Goal: Transaction & Acquisition: Purchase product/service

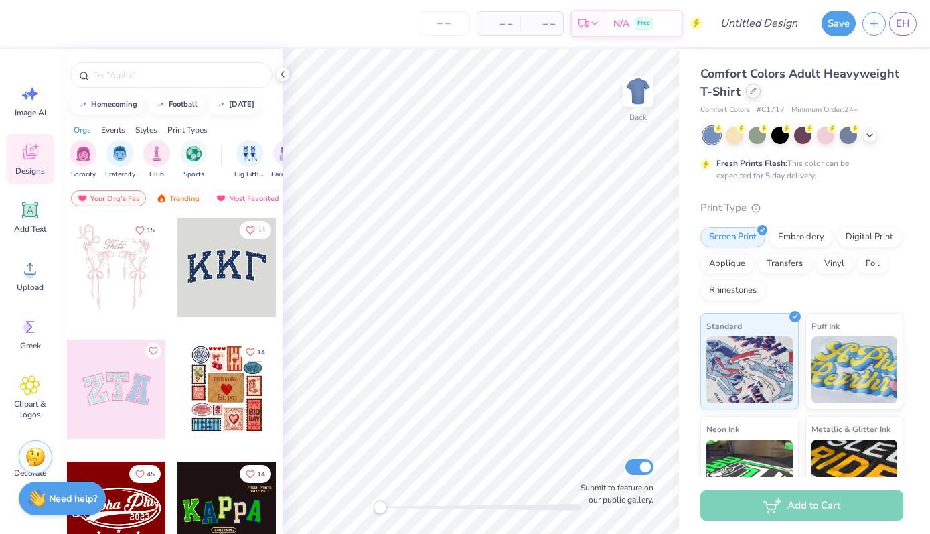
click at [749, 98] on div "Comfort Colors Adult Heavyweight T-Shirt" at bounding box center [801, 83] width 203 height 36
click at [757, 97] on div "Comfort Colors Adult Heavyweight T-Shirt" at bounding box center [801, 83] width 203 height 36
click at [751, 91] on icon at bounding box center [753, 91] width 7 height 7
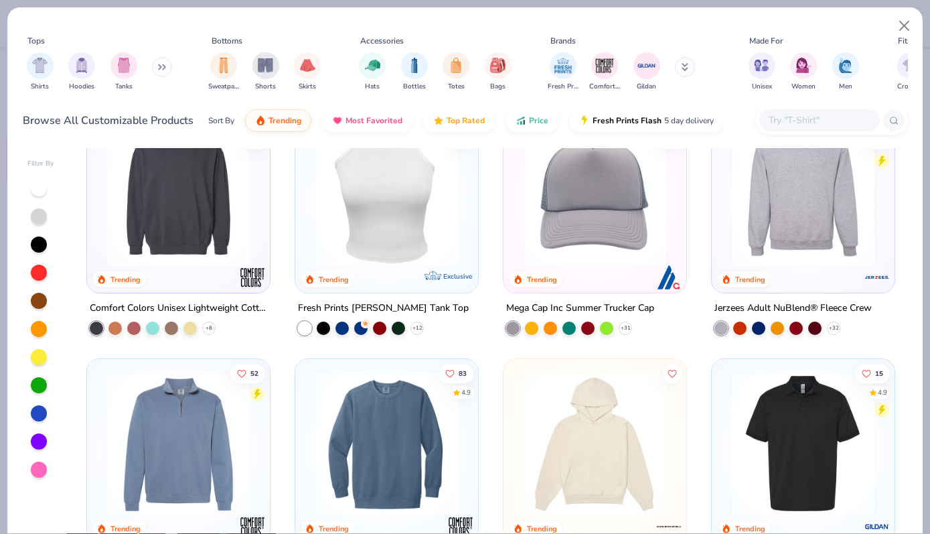
scroll to position [3080, 0]
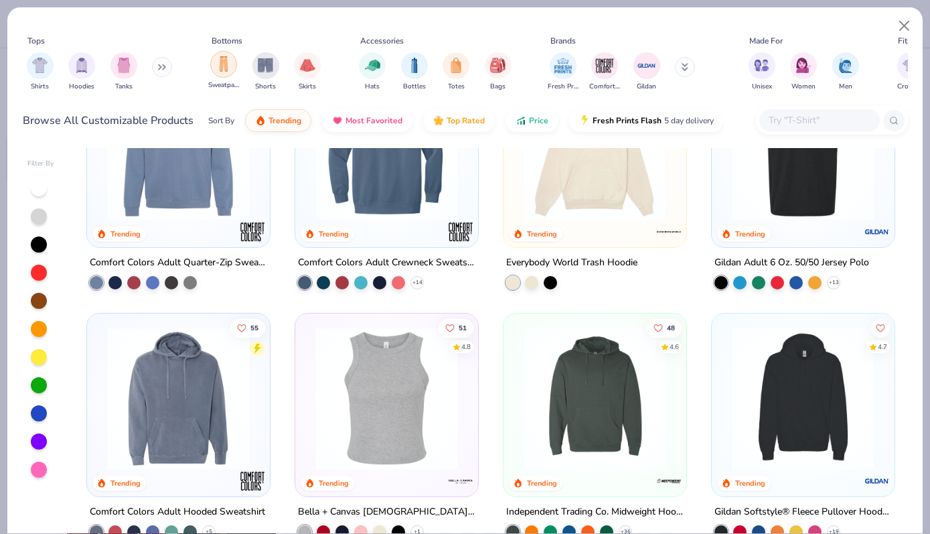
click at [218, 73] on div "filter for Sweatpants" at bounding box center [223, 64] width 27 height 27
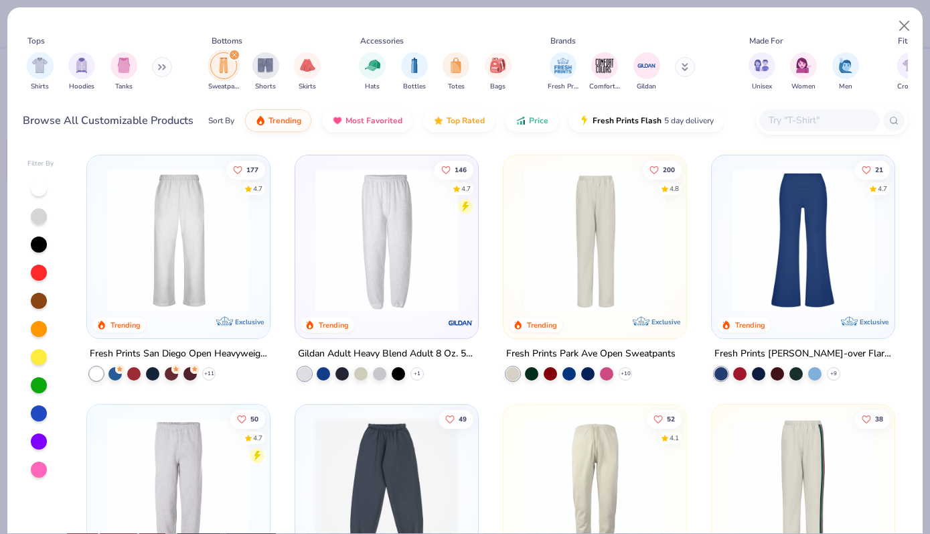
click at [155, 66] on button at bounding box center [162, 67] width 20 height 20
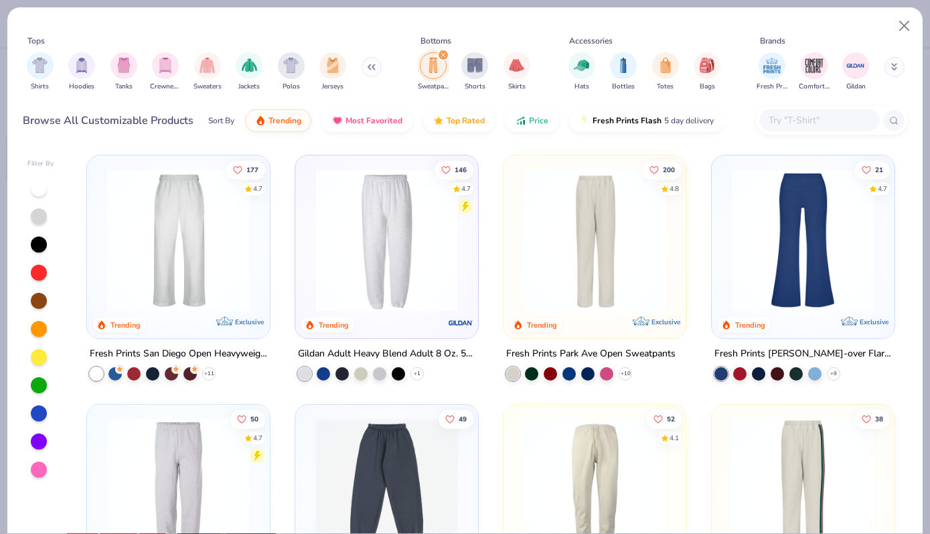
click at [155, 66] on div "filter for Crewnecks" at bounding box center [165, 65] width 27 height 27
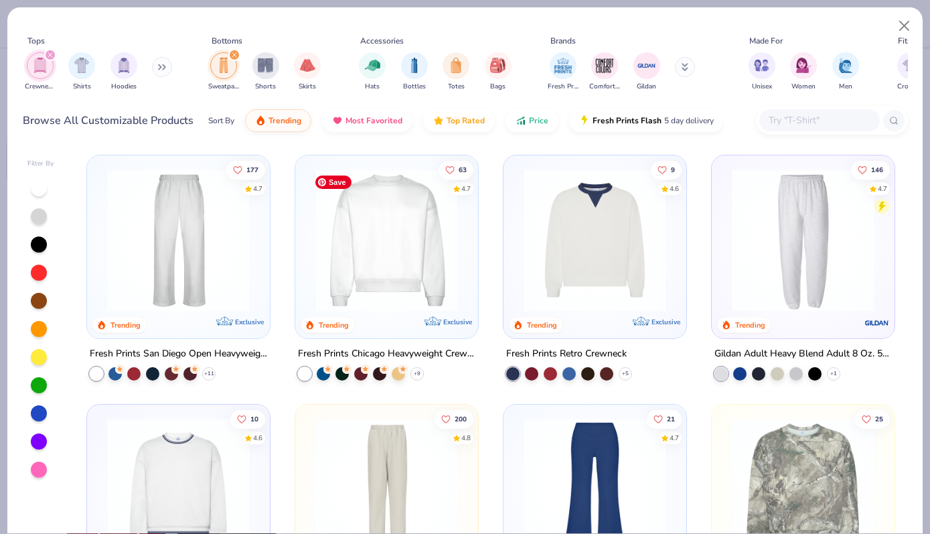
click at [422, 269] on img at bounding box center [387, 240] width 156 height 143
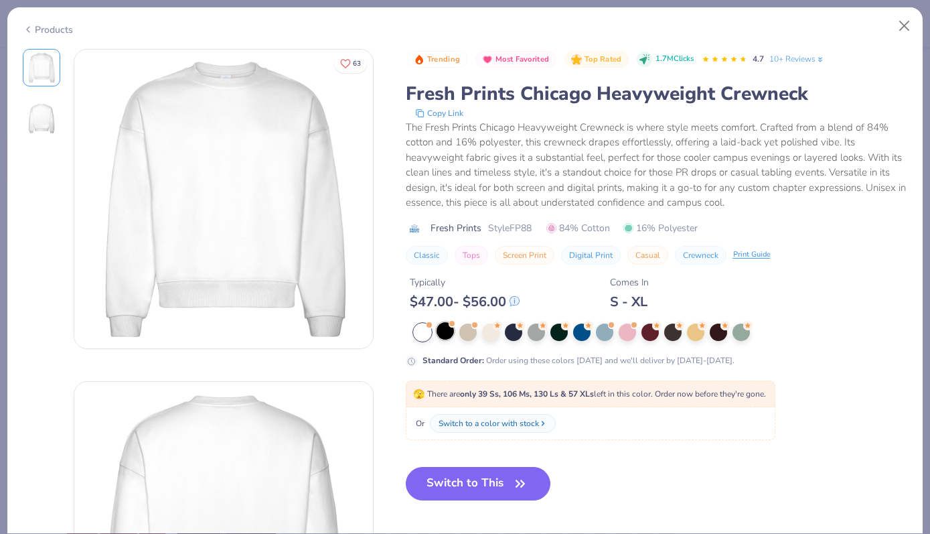
click at [443, 331] on div at bounding box center [445, 330] width 17 height 17
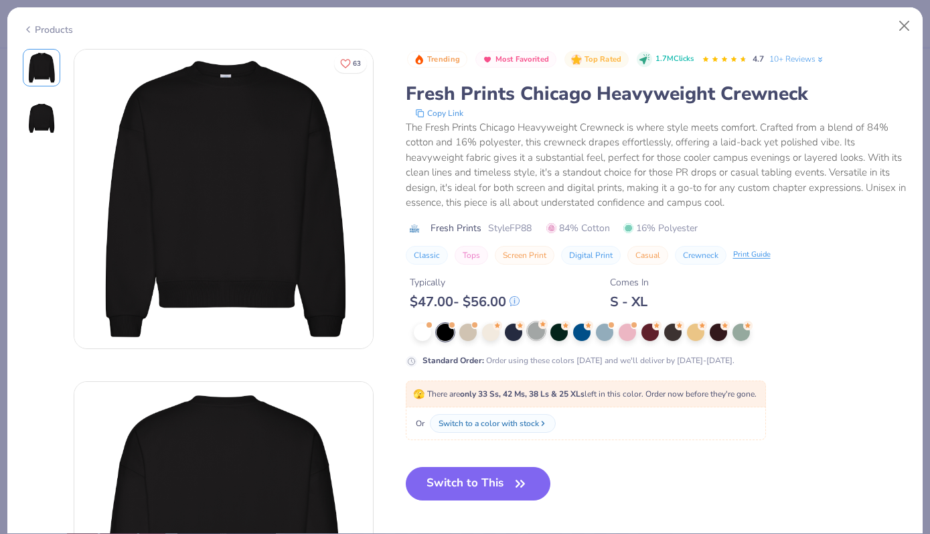
click at [536, 334] on div at bounding box center [536, 330] width 17 height 17
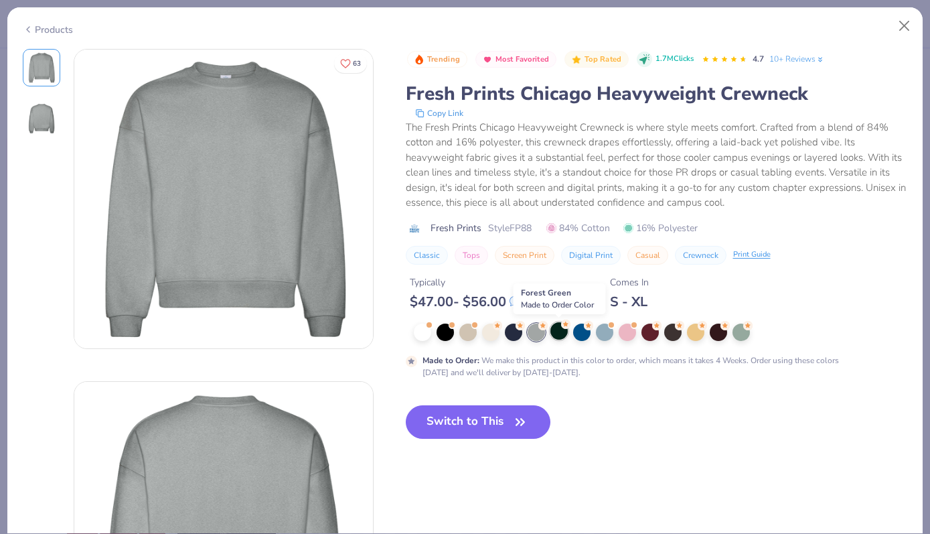
click at [557, 333] on div at bounding box center [558, 330] width 17 height 17
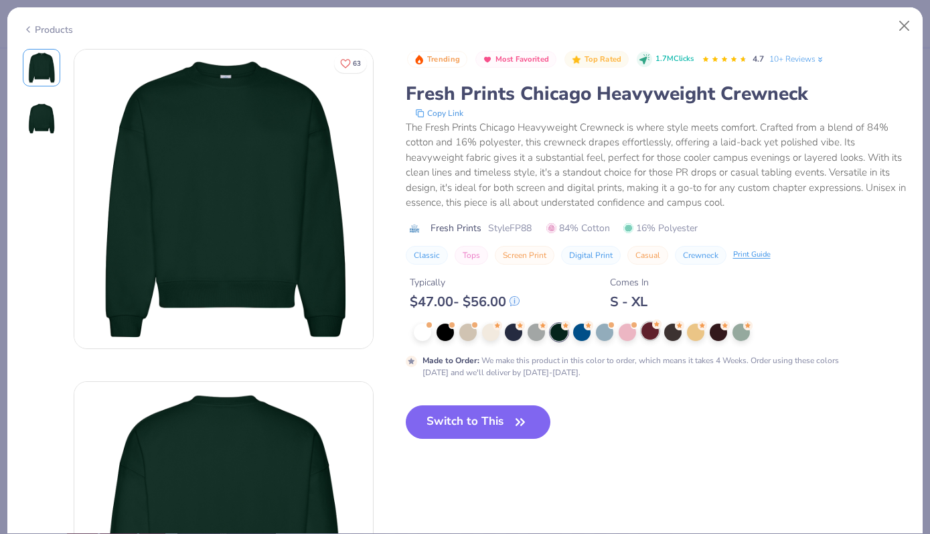
click at [649, 325] on div at bounding box center [649, 330] width 17 height 17
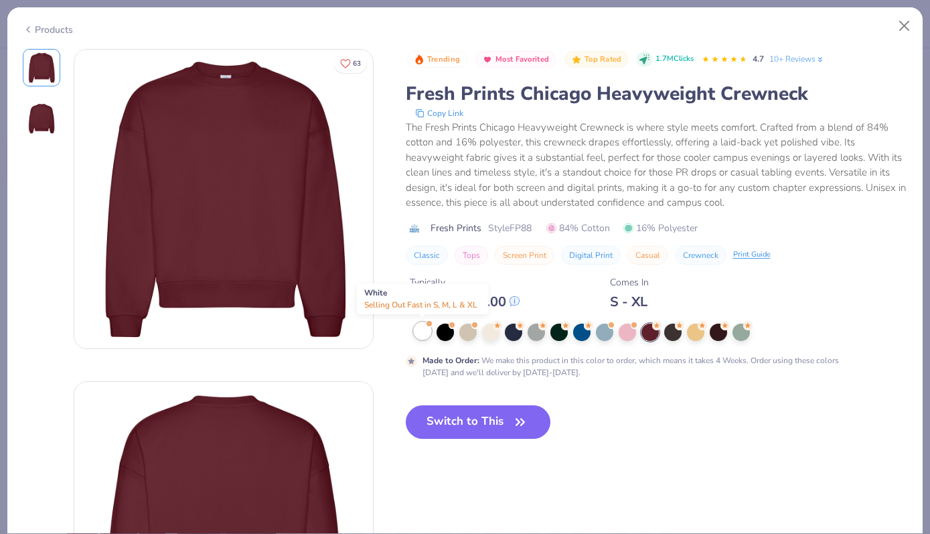
click at [423, 335] on div at bounding box center [422, 330] width 17 height 17
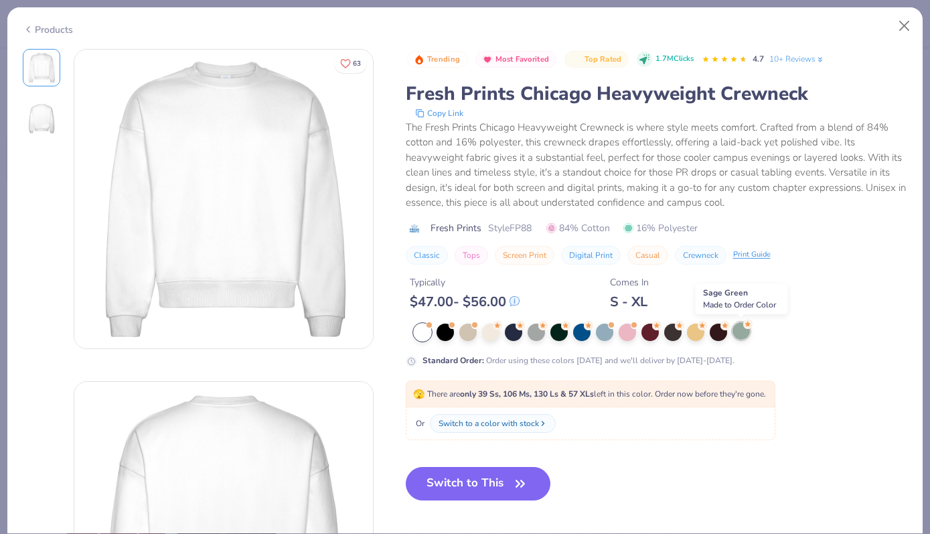
click at [739, 333] on div at bounding box center [741, 330] width 17 height 17
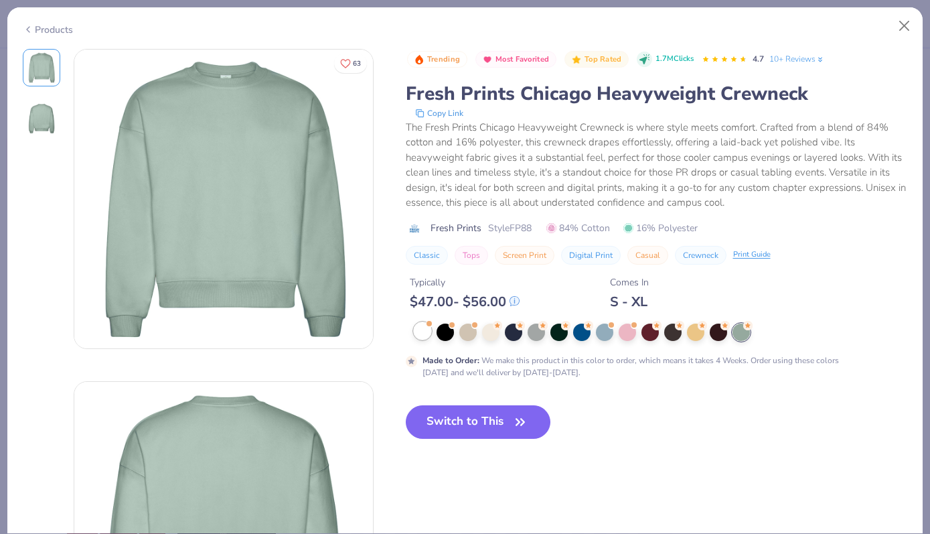
click at [416, 333] on div at bounding box center [422, 330] width 17 height 17
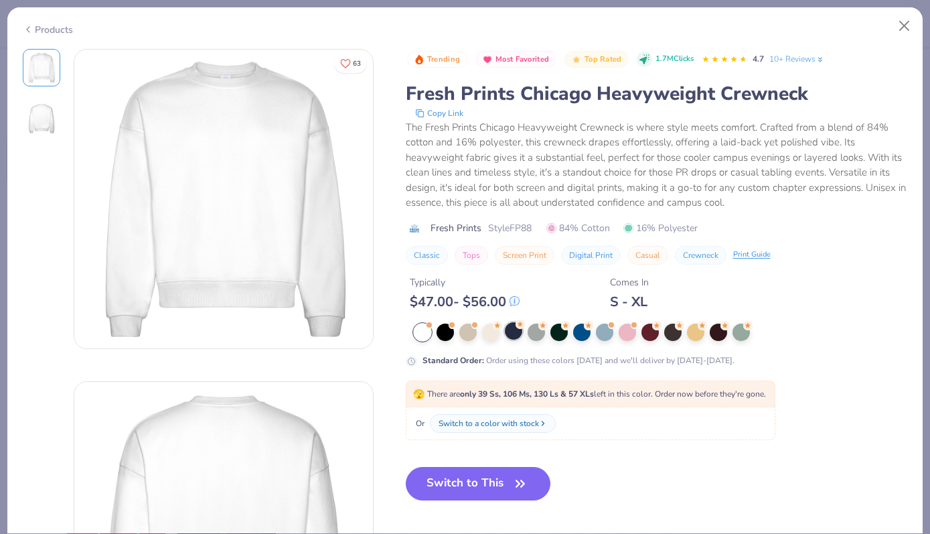
click at [518, 335] on div at bounding box center [513, 330] width 17 height 17
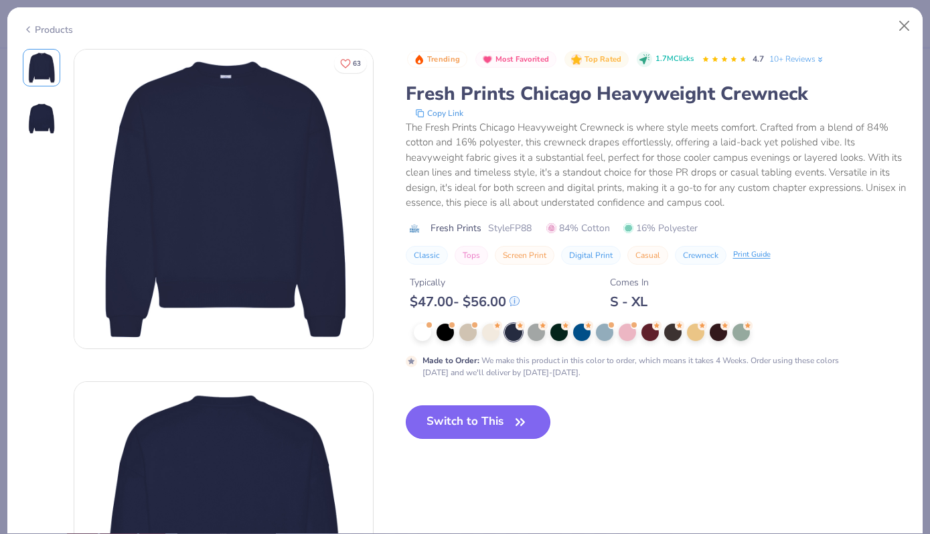
click at [506, 421] on button "Switch to This" at bounding box center [478, 421] width 145 height 33
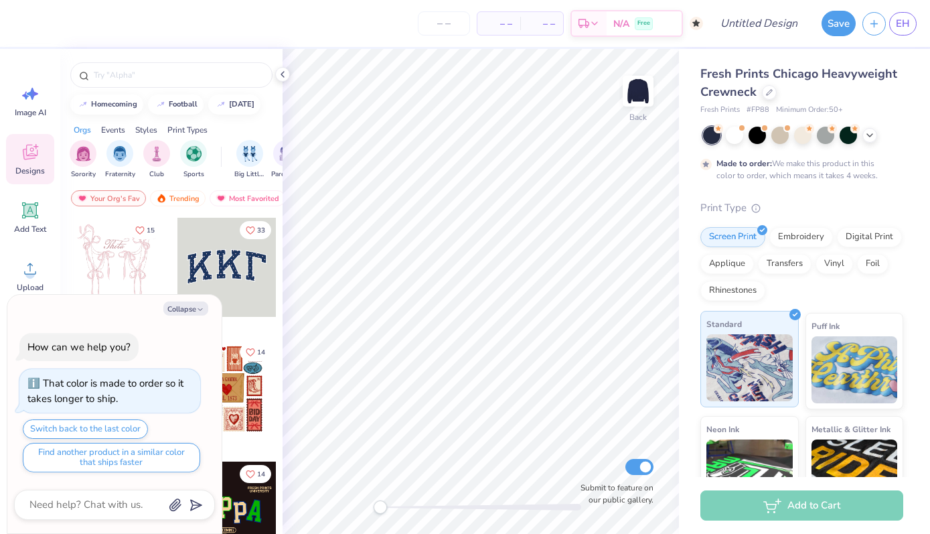
scroll to position [139, 0]
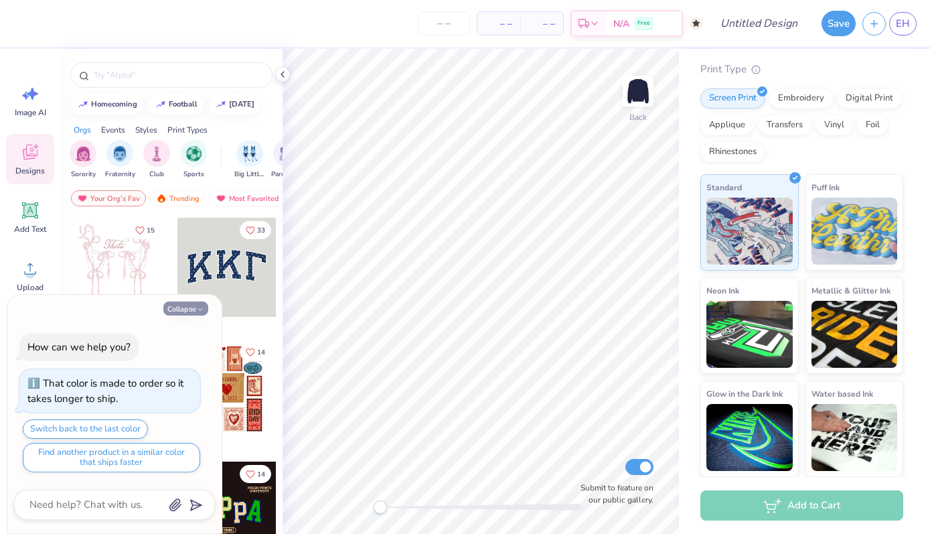
click at [201, 306] on icon "button" at bounding box center [200, 309] width 8 height 8
type textarea "x"
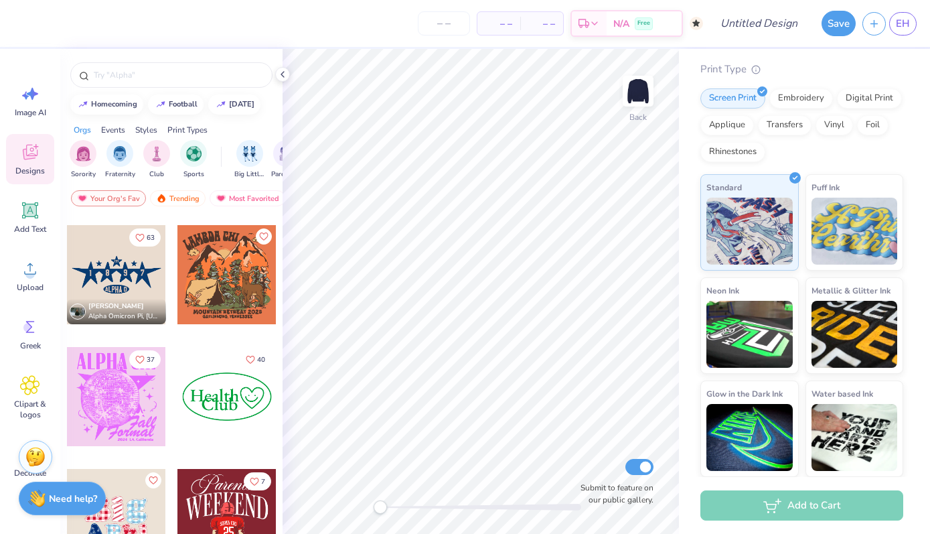
scroll to position [3403, 0]
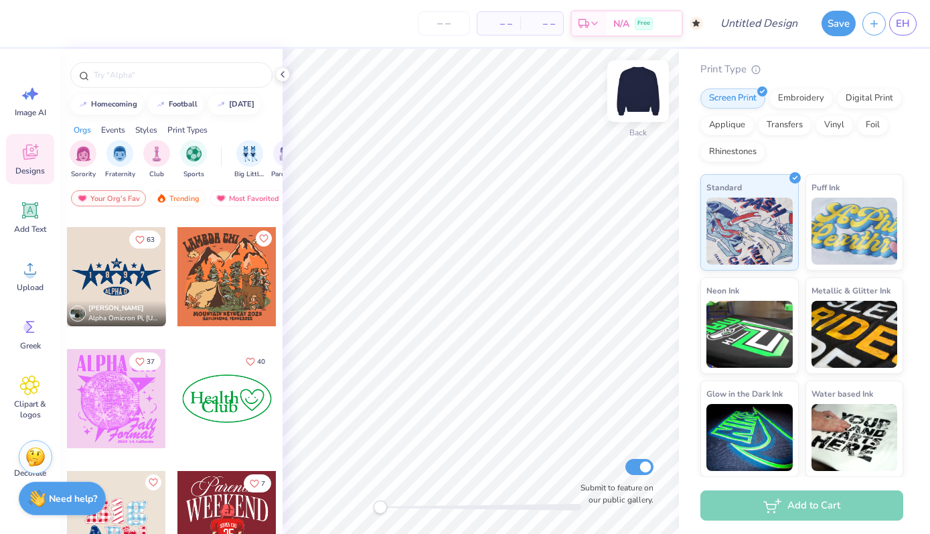
click at [635, 101] on img at bounding box center [638, 91] width 54 height 54
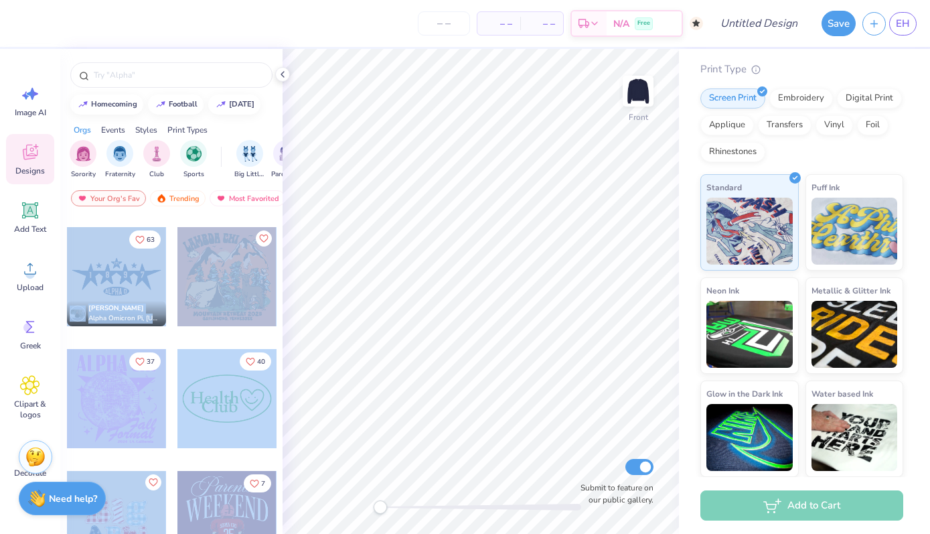
click at [479, 274] on div "– – Per Item – – Total Est. Delivery N/A Free Design Title Save EH Image AI Des…" at bounding box center [465, 267] width 930 height 534
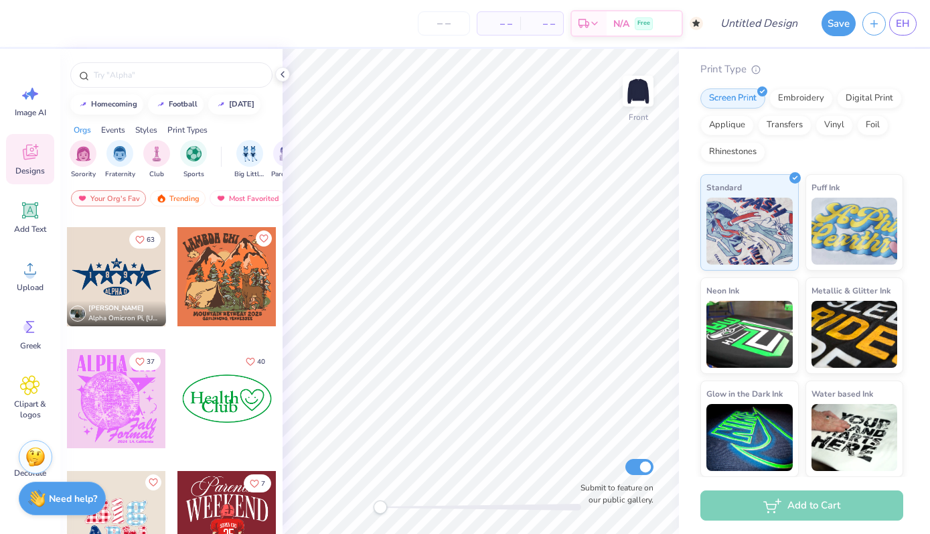
click at [106, 291] on div at bounding box center [116, 276] width 99 height 99
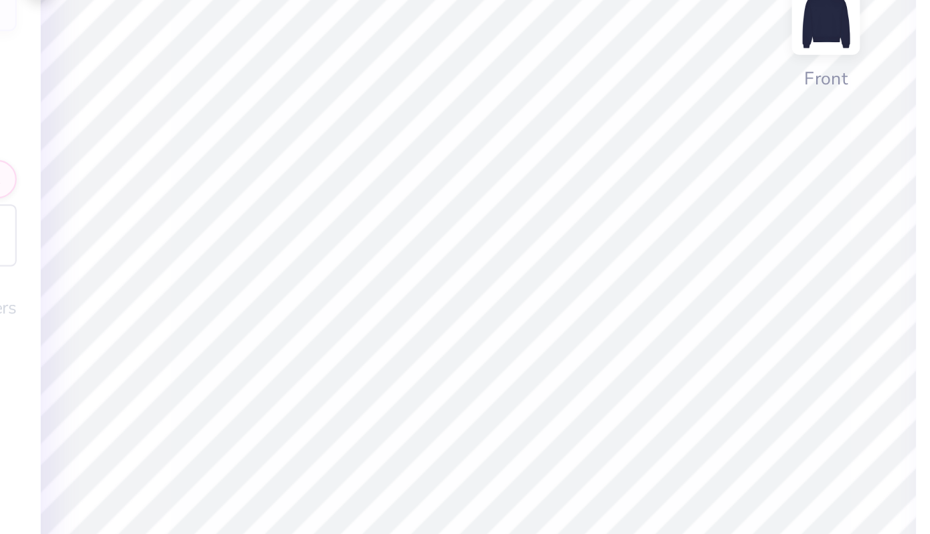
type input "0.19"
type input "0.32"
type input "3.58"
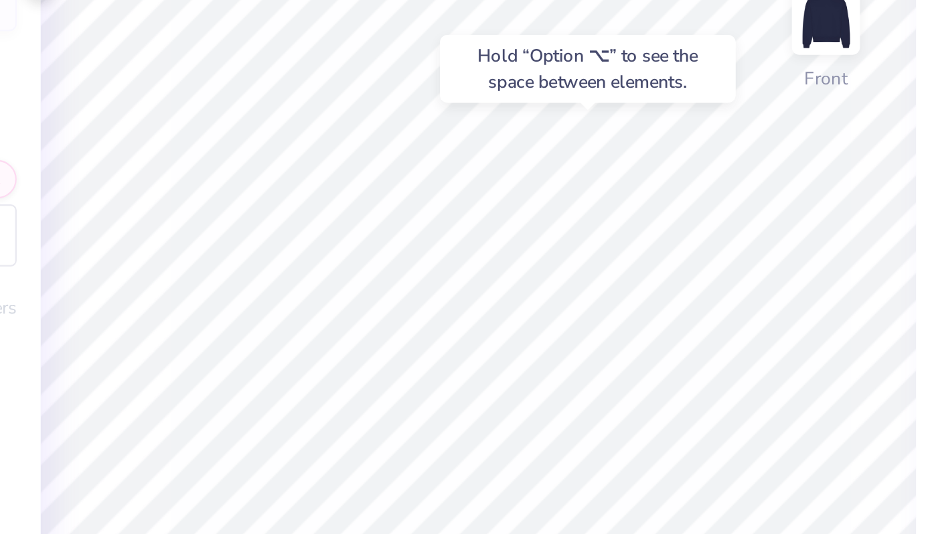
type input "0.04"
type input "0.06"
type input "3.82"
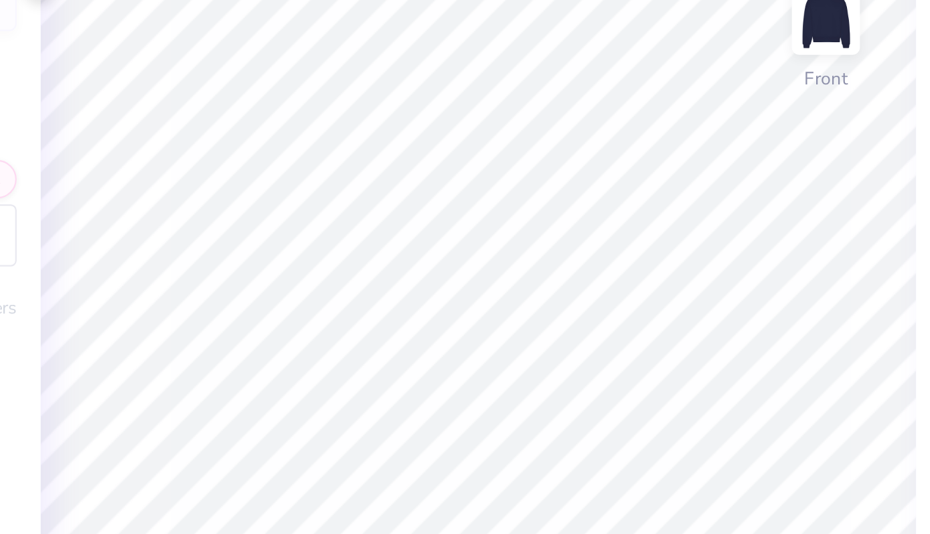
type input "0.18"
type input "0.30"
type input "3.58"
type input "0.26"
type input "0.87"
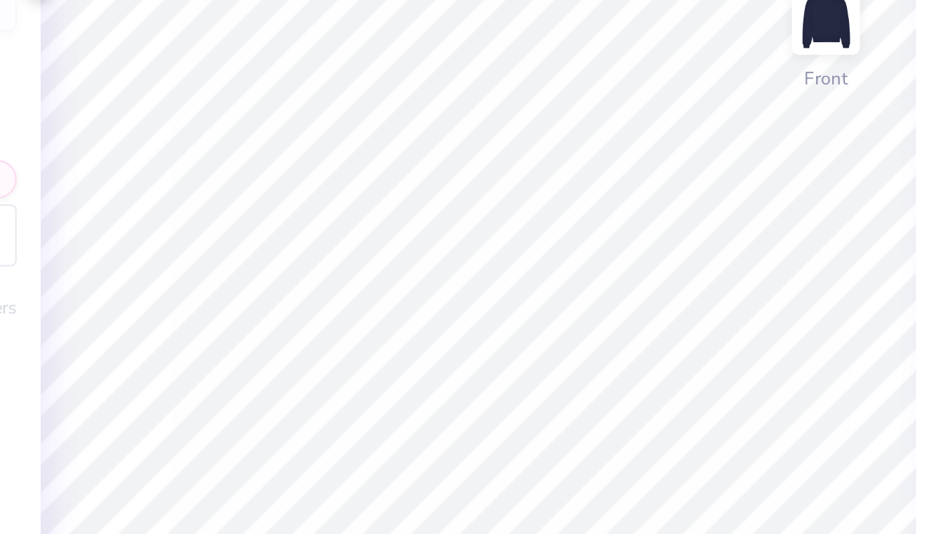
type input "4.93"
type textarea "@"
type textarea "2"
type input "0.47"
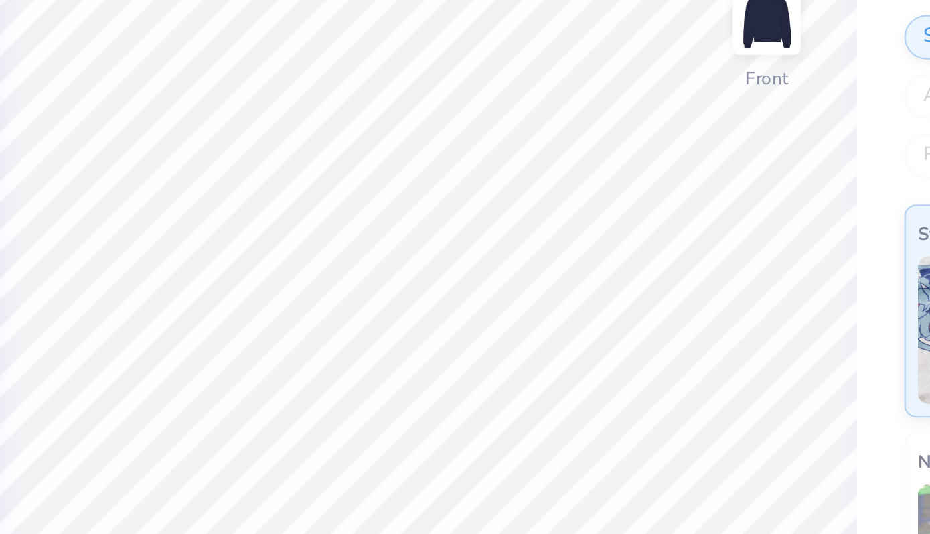
type textarea "-"
type textarea "0"
type textarea "2"
type textarea "5"
type input "0.42"
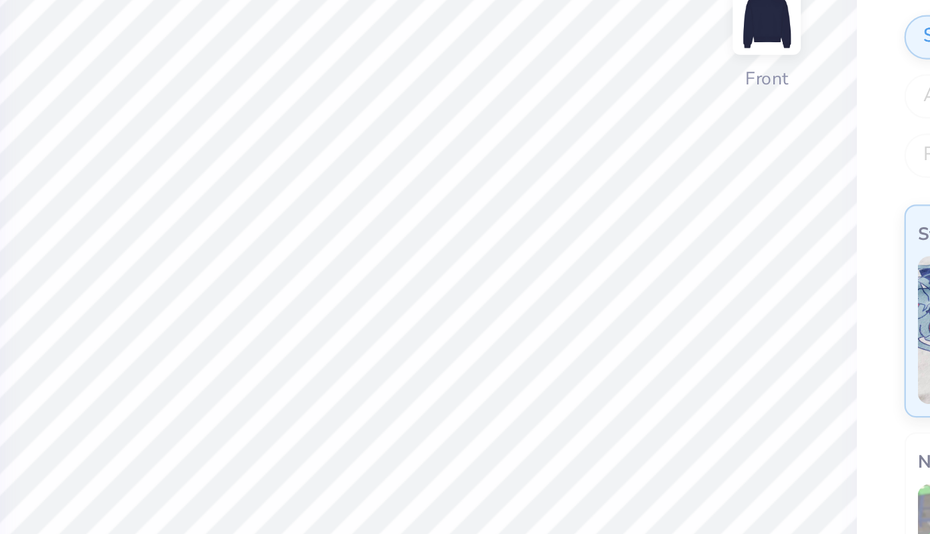
type input "0.91"
type input "7.17"
type input "0.87"
type input "0.83"
type input "7.21"
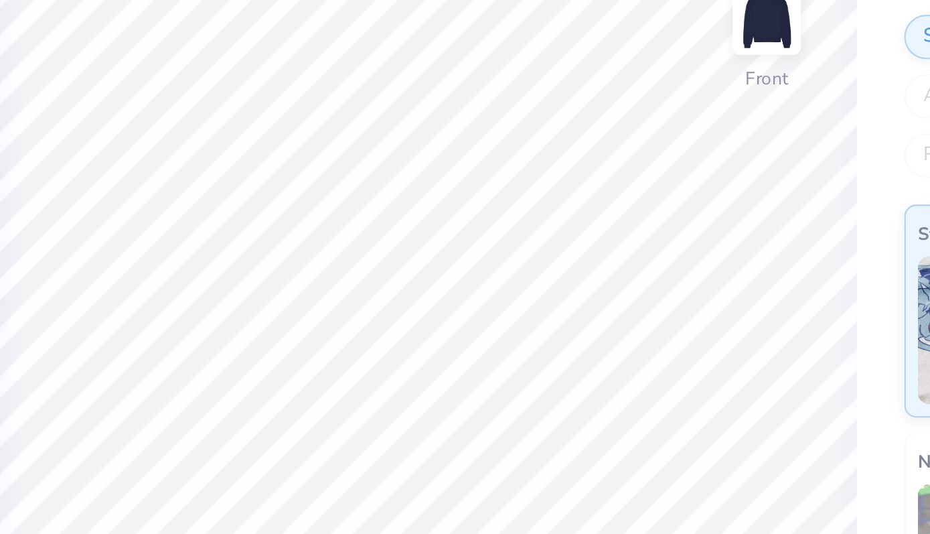
type textarea "B"
type input "0.39"
type input "0.88"
type input "7.16"
type textarea "U"
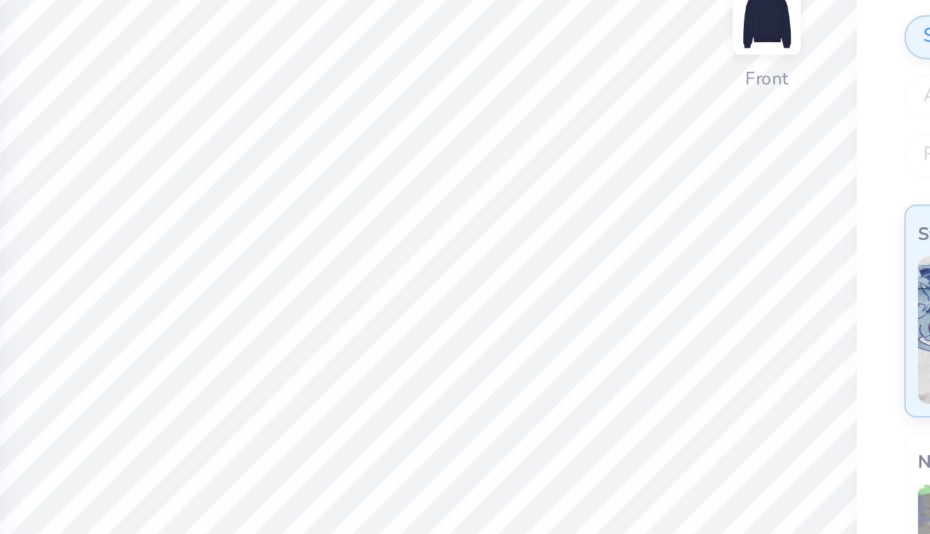
type input "0.42"
type input "0.93"
type textarea "h"
type textarea "E"
type input "0.91"
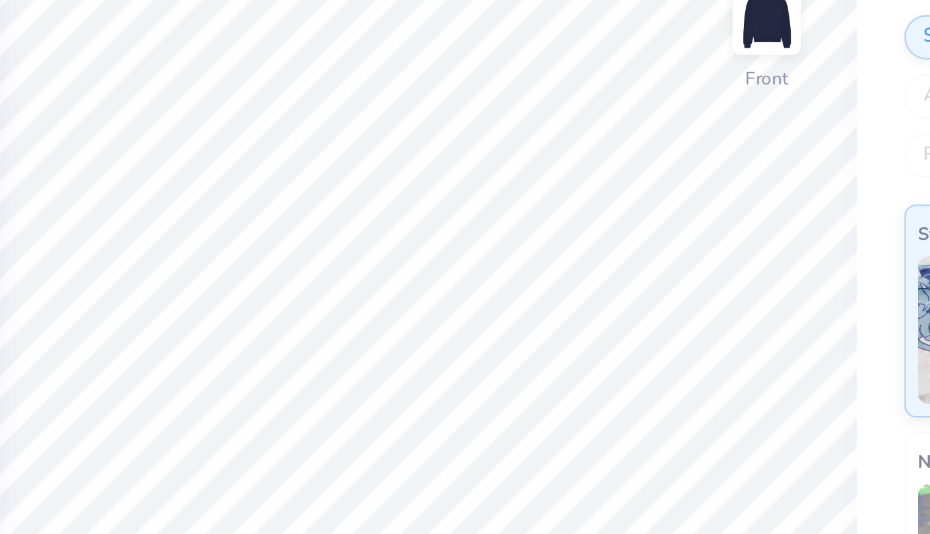
type input "7.17"
type textarea "T"
type input "0.69"
type input "7.27"
type input "0.40"
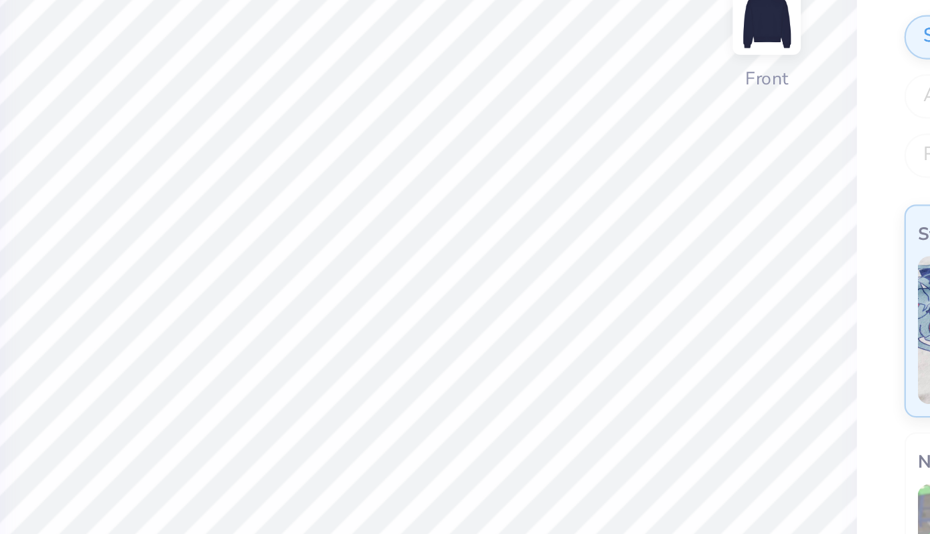
type input "0.92"
type input "7.17"
type input "0.42"
type input "0.93"
type input "7.16"
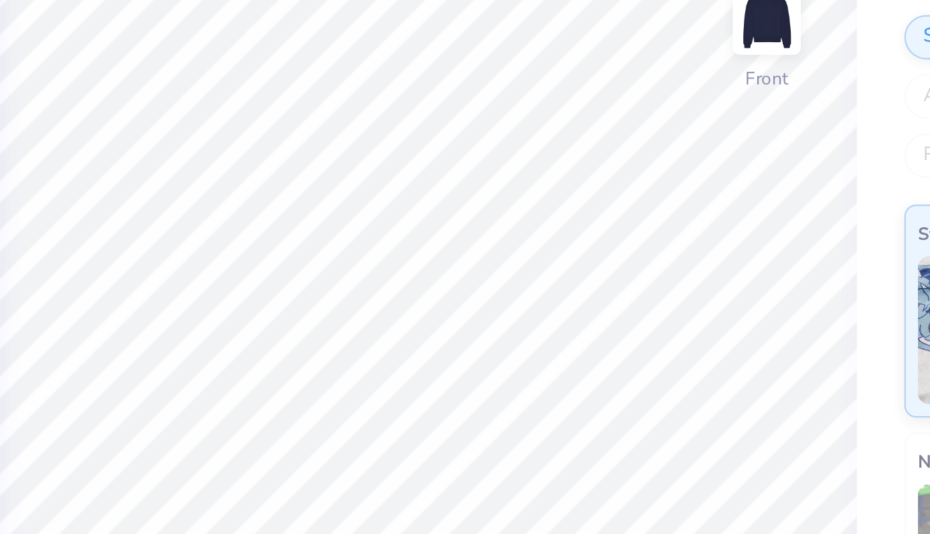
type input "0.39"
type input "0.88"
type input "0.87"
type input "0.80"
type input "7.23"
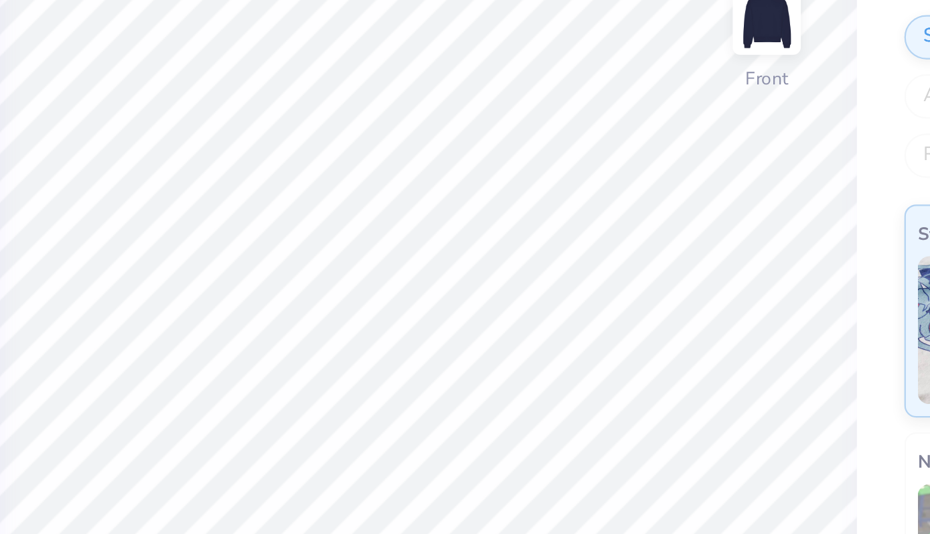
type input "0.42"
type input "0.93"
type input "7.15"
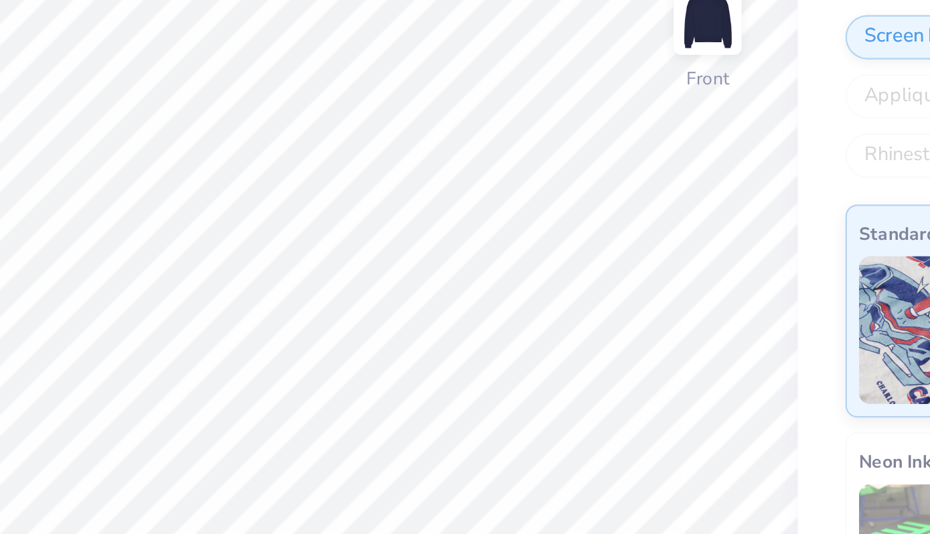
type input "0.39"
type input "0.88"
type input "0.87"
type input "0.80"
type input "7.22"
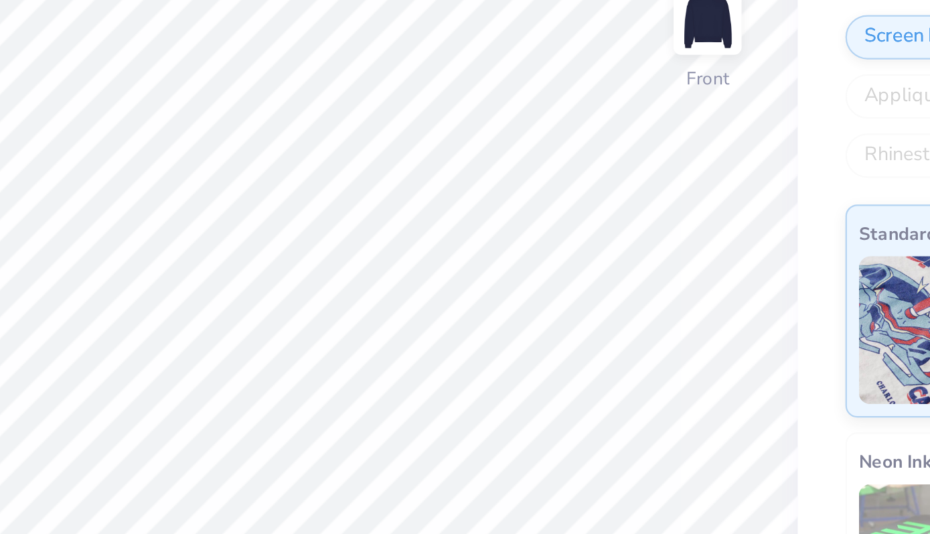
type input "0.39"
type input "0.88"
type input "7.15"
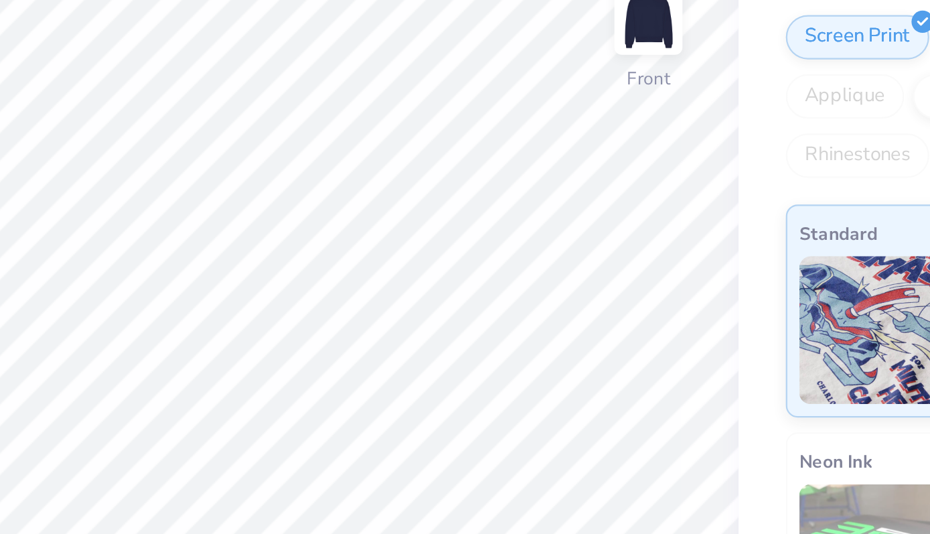
click at [688, 181] on div "Fresh Prints Chicago Heavyweight Crewneck Fresh Prints # FP88 Minimum Order: 50…" at bounding box center [804, 193] width 251 height 566
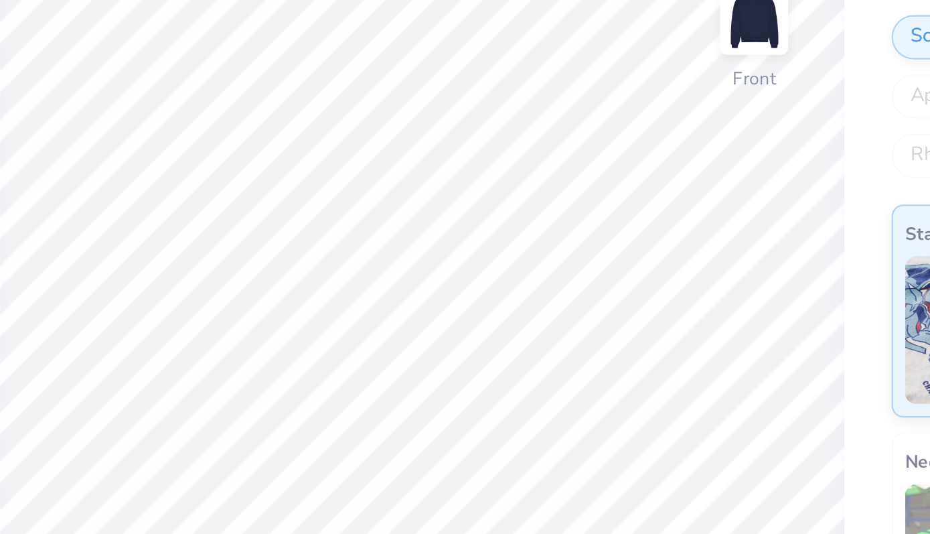
type input "0.42"
type input "0.93"
type textarea "B"
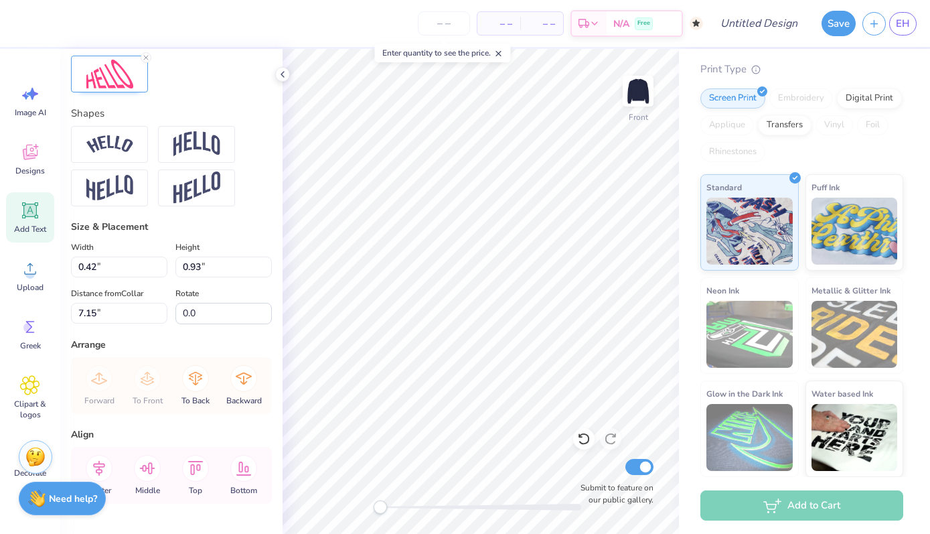
scroll to position [531, 0]
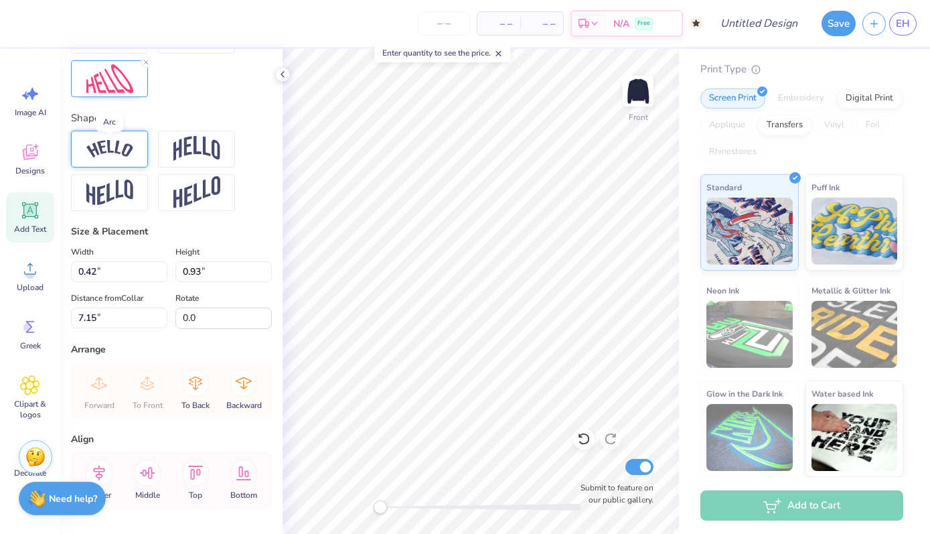
click at [104, 148] on img at bounding box center [109, 149] width 47 height 18
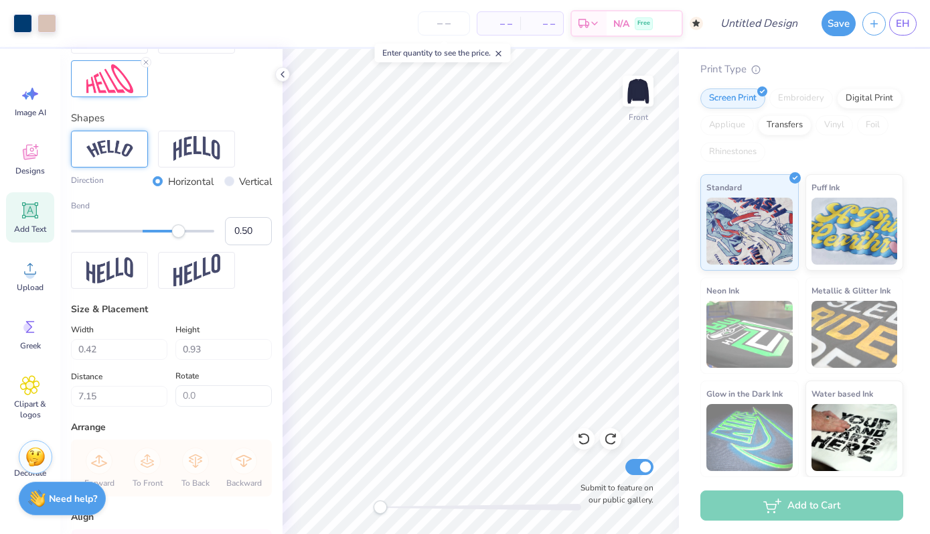
type input "0.39"
type input "0.88"
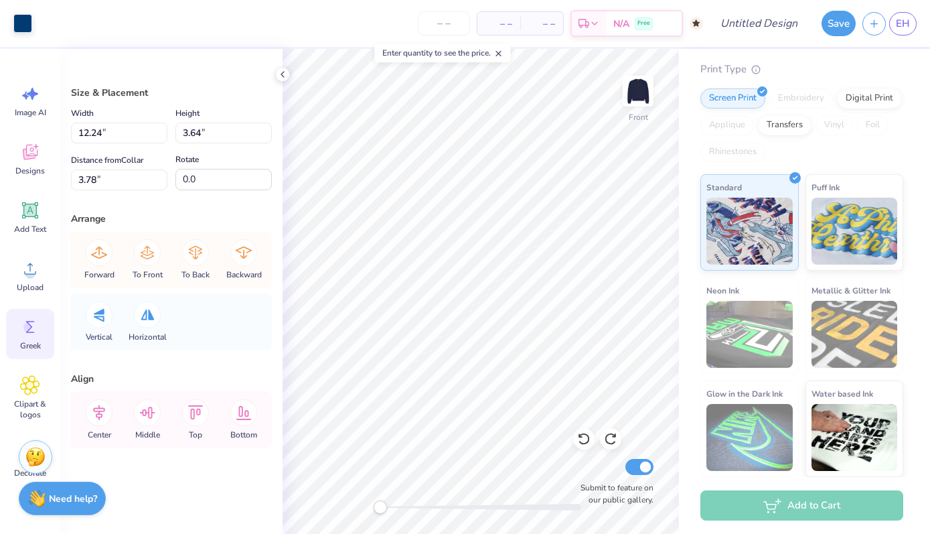
scroll to position [53, 0]
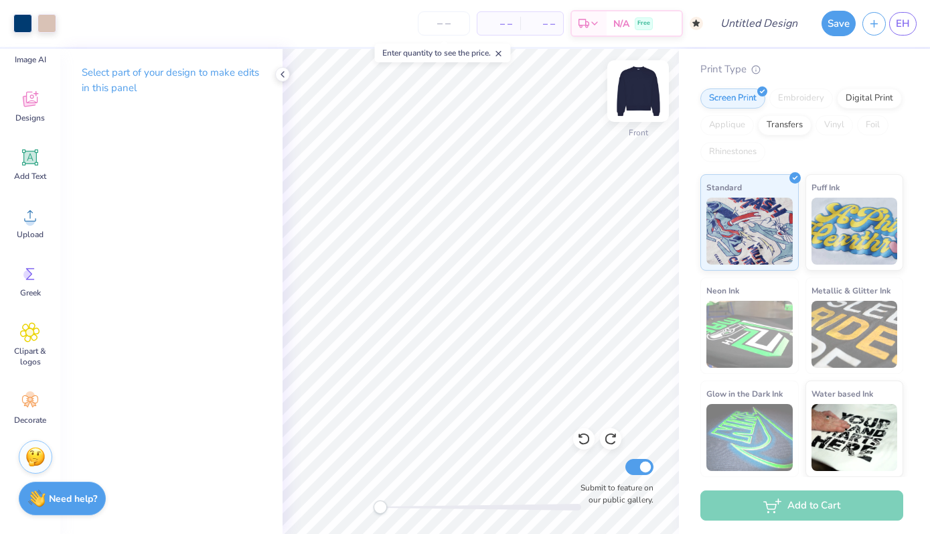
click at [641, 90] on img at bounding box center [638, 91] width 54 height 54
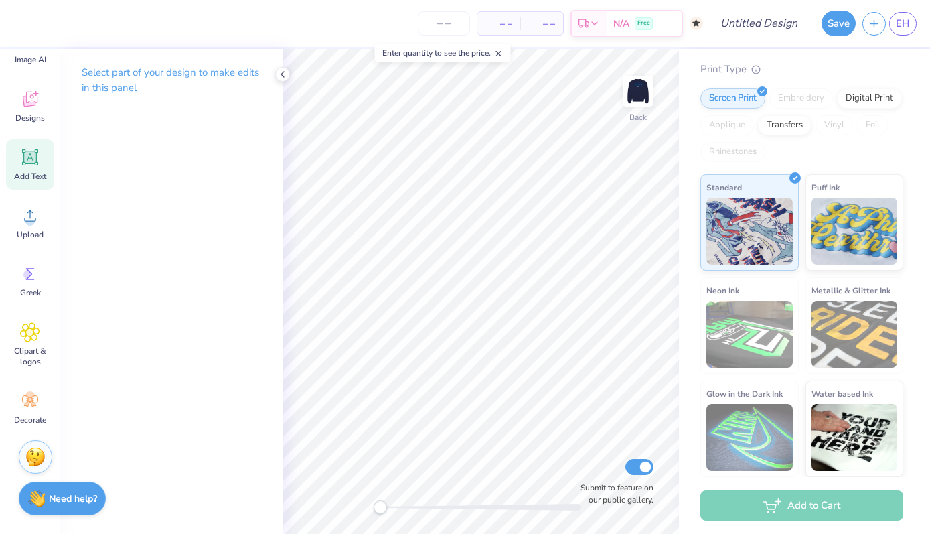
click at [31, 177] on span "Add Text" at bounding box center [30, 176] width 32 height 11
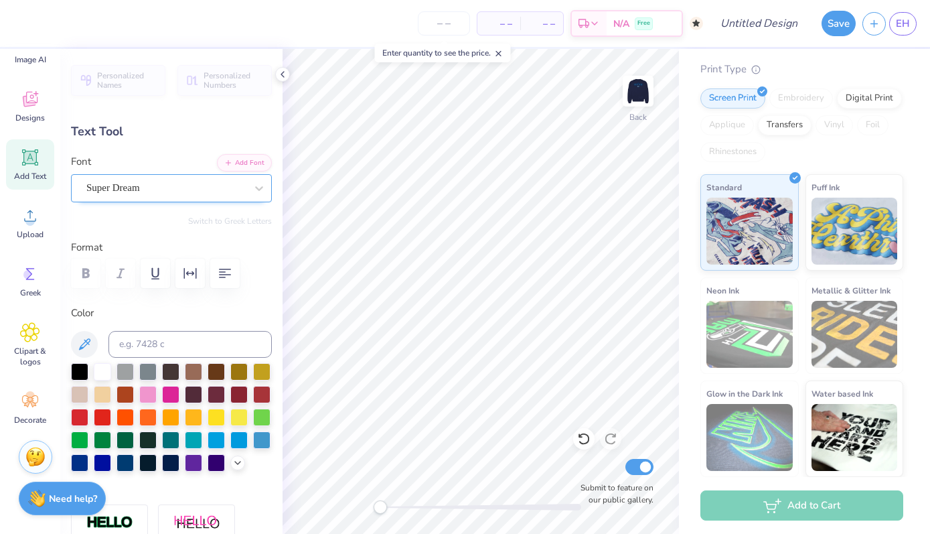
click at [161, 189] on div "Super Dream" at bounding box center [166, 187] width 162 height 21
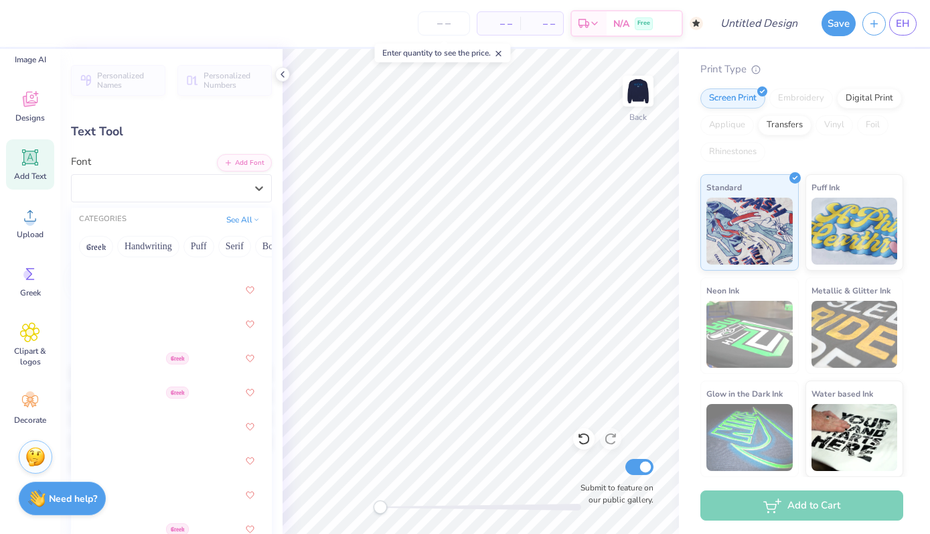
scroll to position [5105, 0]
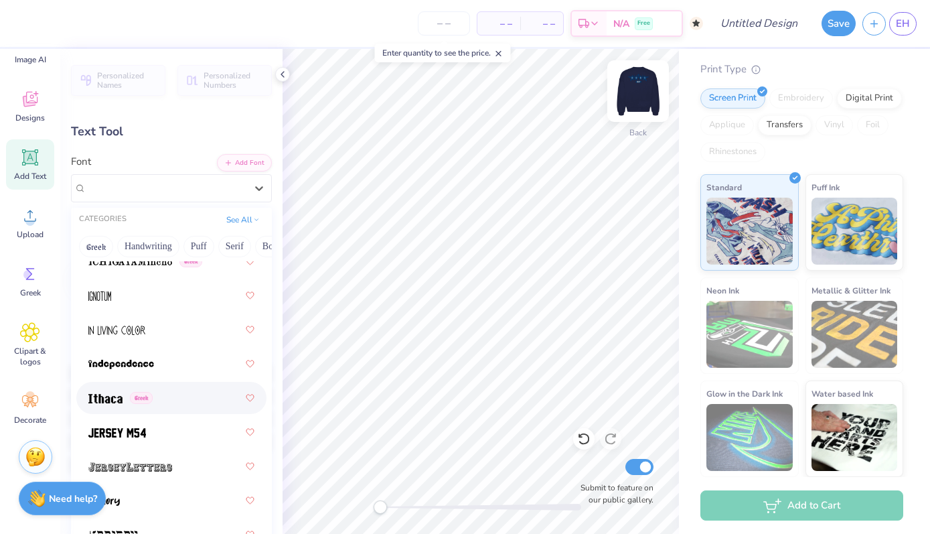
click at [633, 100] on img at bounding box center [638, 91] width 54 height 54
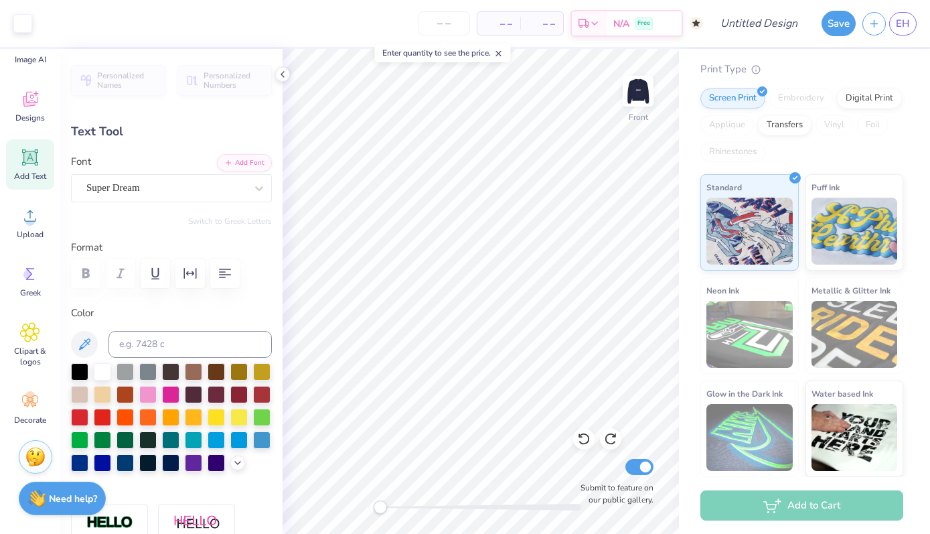
type input "5.68"
type input "1.65"
type input "11.08"
type input "0.39"
type input "0.88"
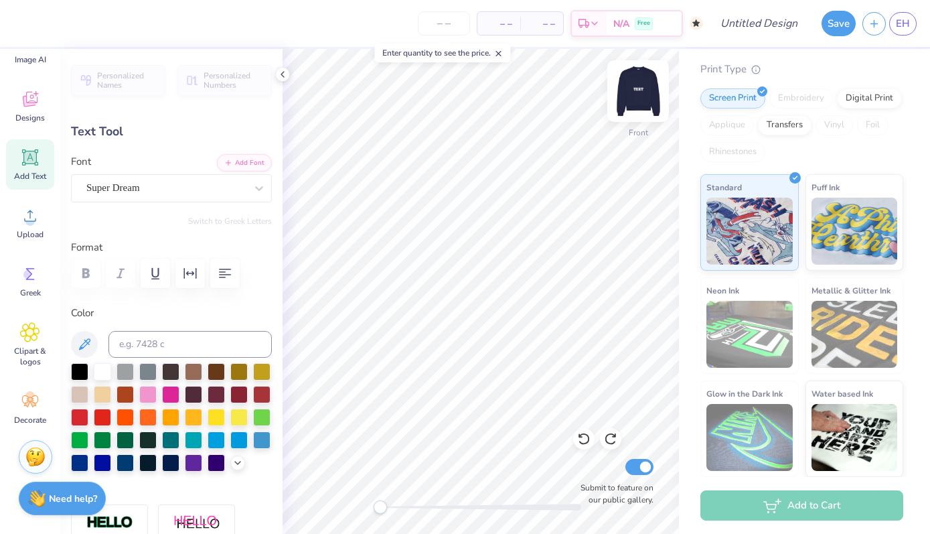
type input "7.15"
click at [640, 79] on img at bounding box center [638, 91] width 54 height 54
type input "0.41"
type input "0.92"
type input "5.52"
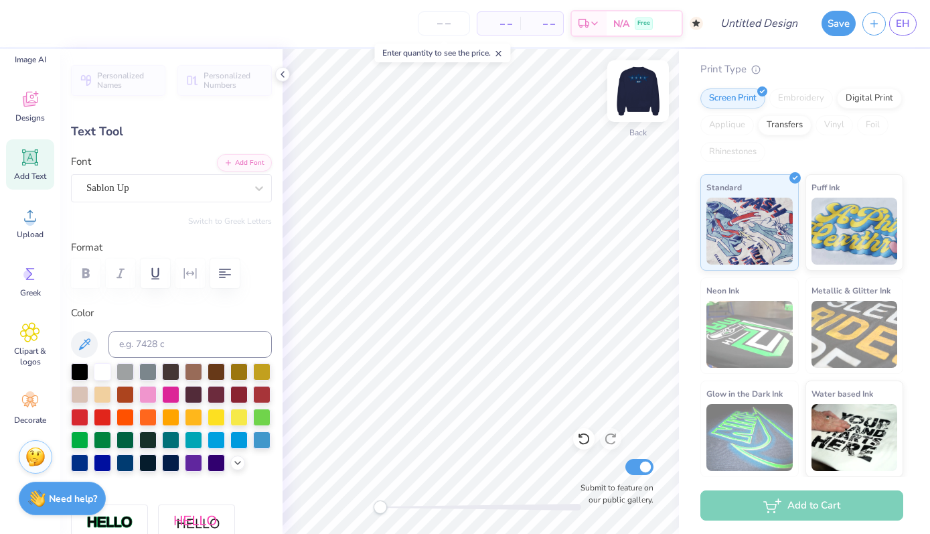
type input "5.95"
type input "1.72"
type input "9.64"
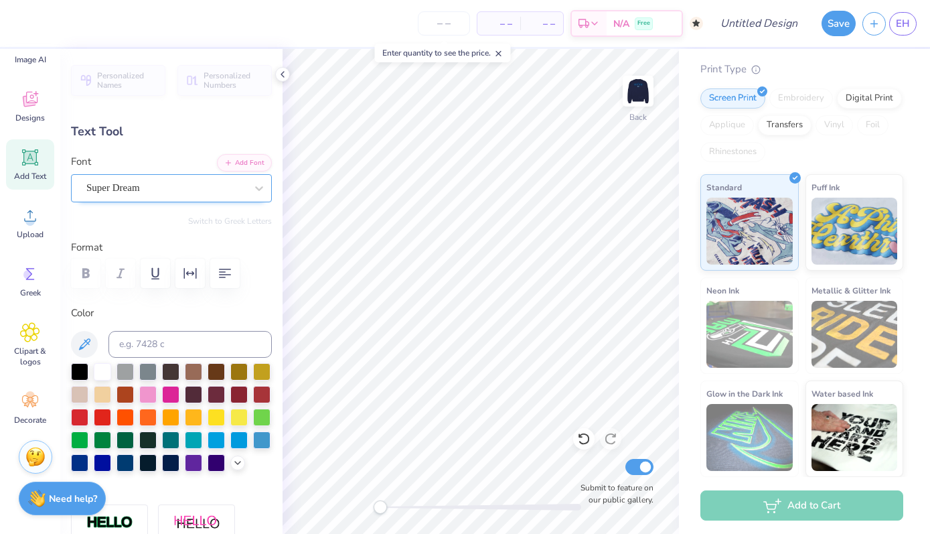
click at [237, 193] on div "Super Dream" at bounding box center [166, 187] width 162 height 21
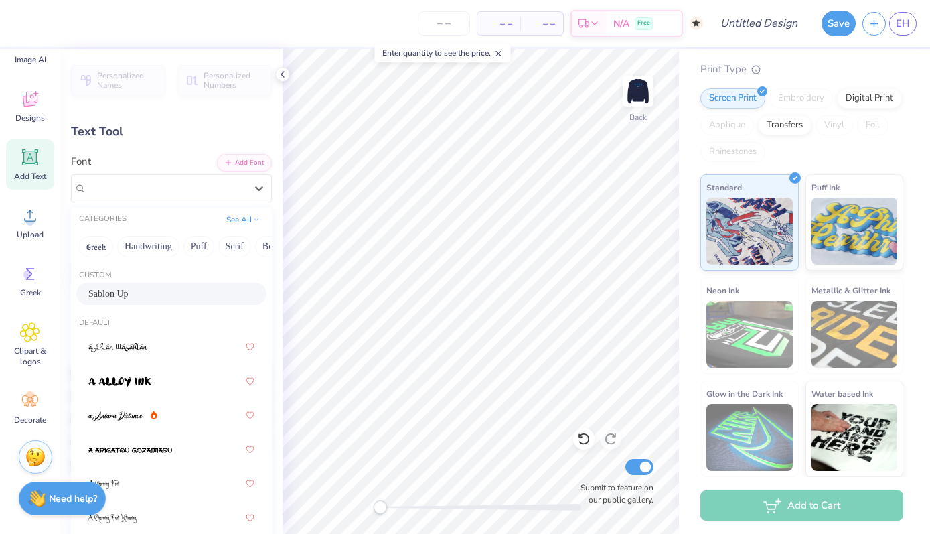
click at [179, 297] on div "Sablon Up" at bounding box center [171, 294] width 166 height 14
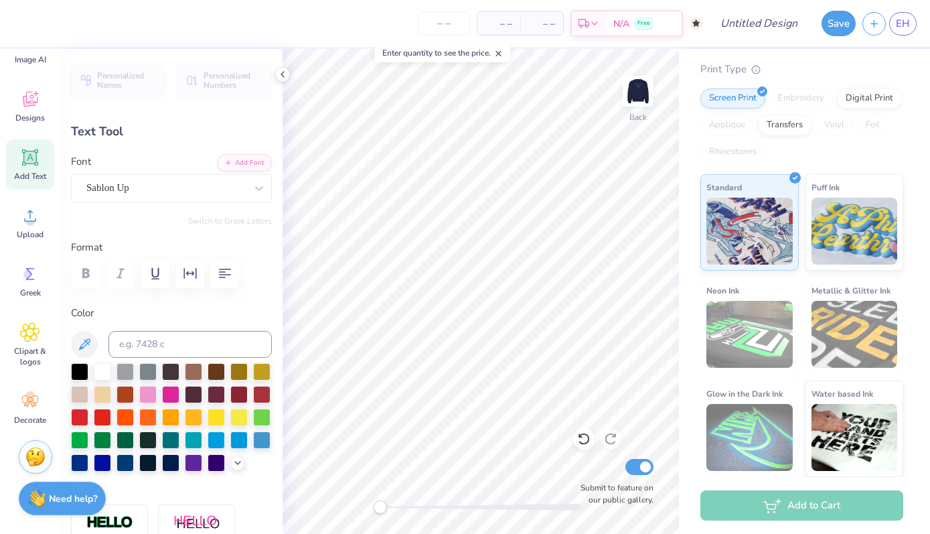
scroll to position [0, 1]
type textarea "BU equestrian"
type input "12.87"
type input "2.44"
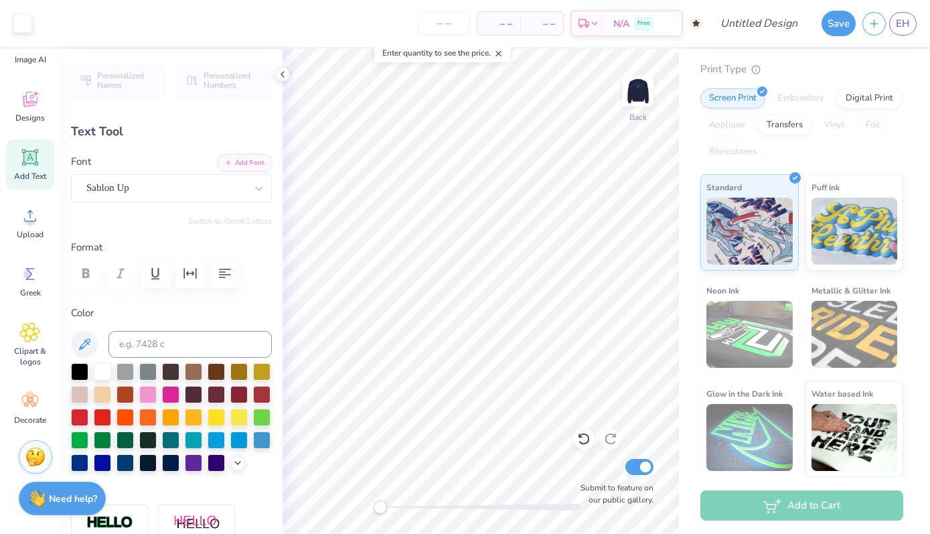
type input "9.28"
type input "5.03"
type input "0.95"
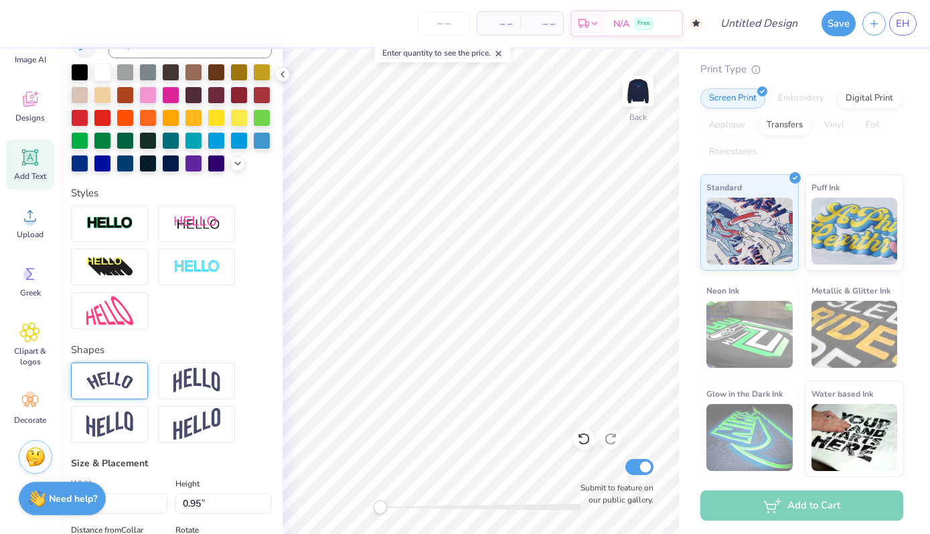
click at [128, 367] on div at bounding box center [109, 380] width 77 height 37
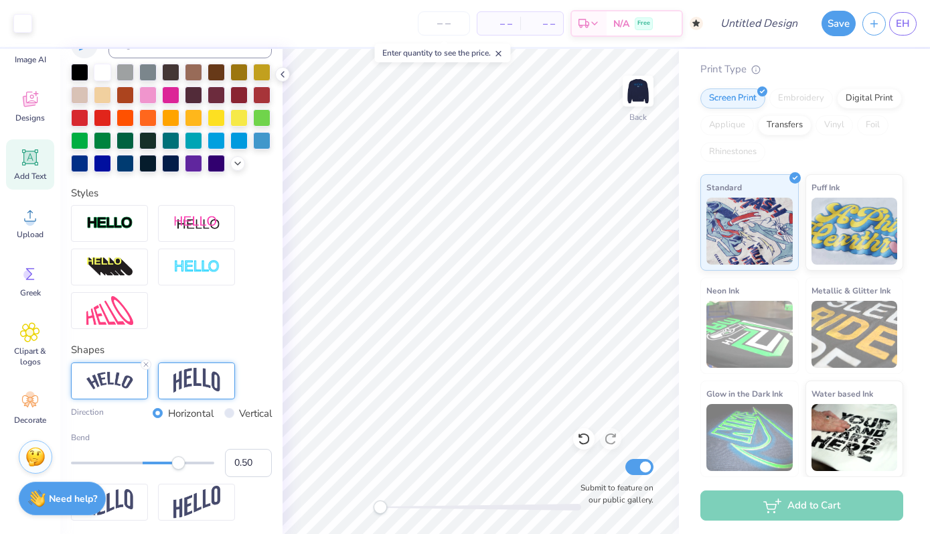
type input "6.16"
type input "1.45"
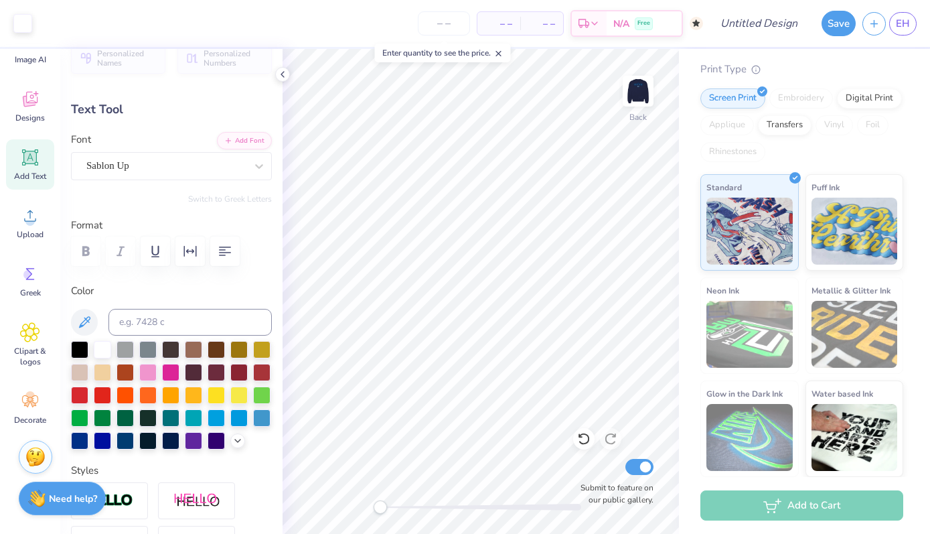
scroll to position [0, 0]
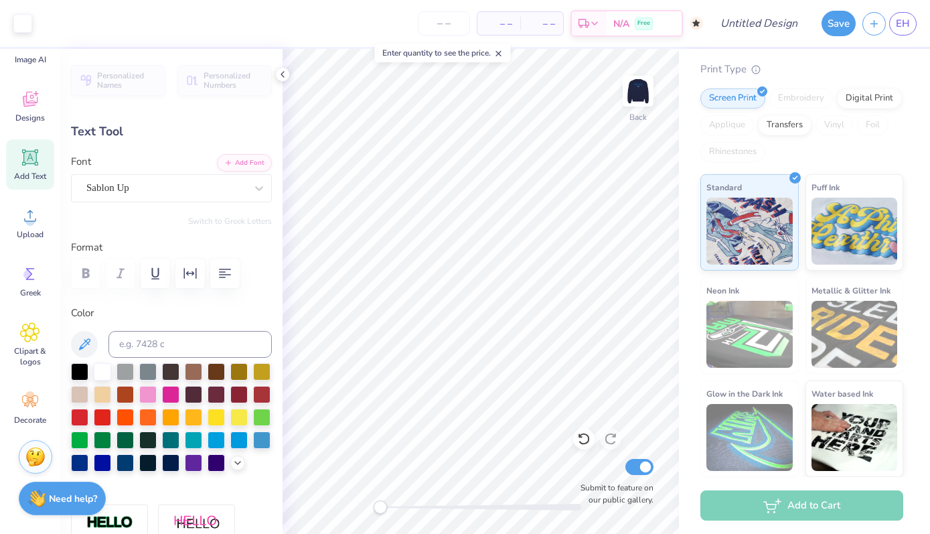
type input "3.00"
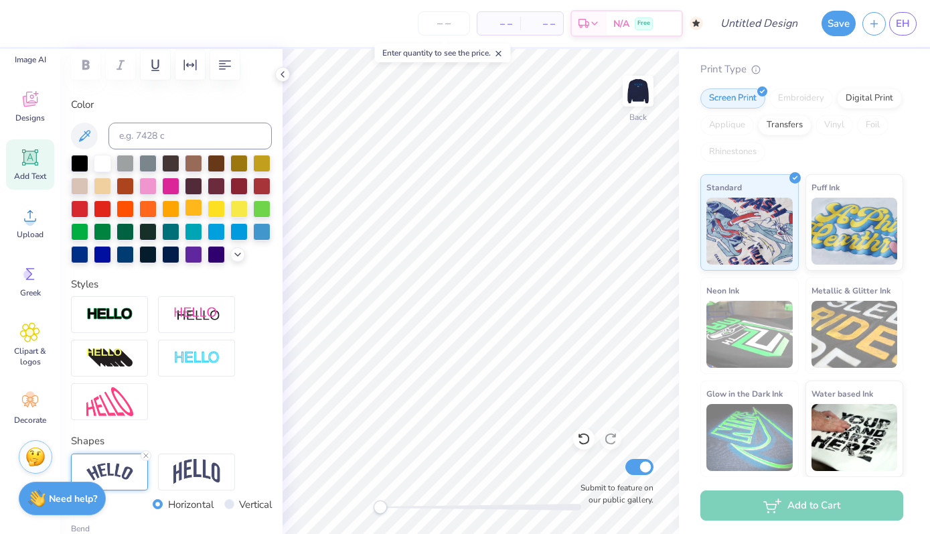
scroll to position [281, 0]
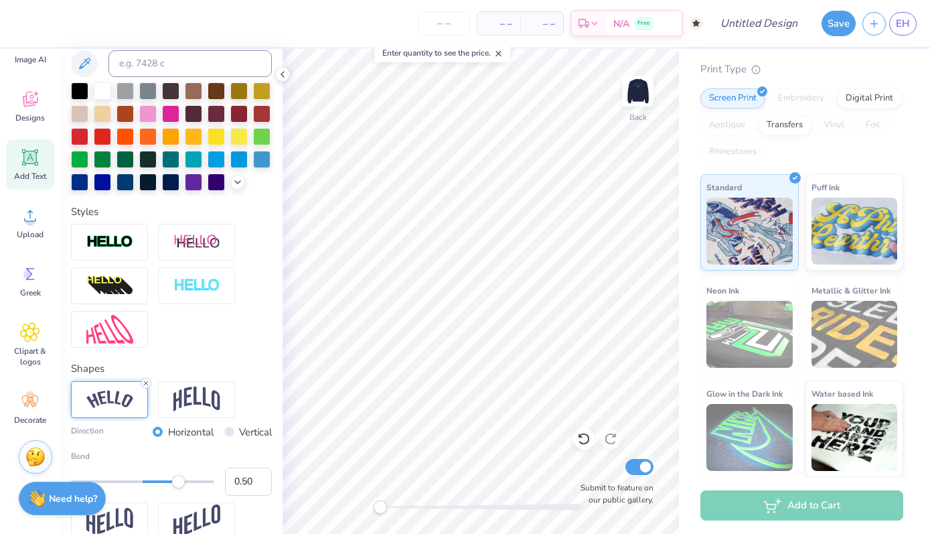
click at [146, 383] on line at bounding box center [146, 383] width 4 height 4
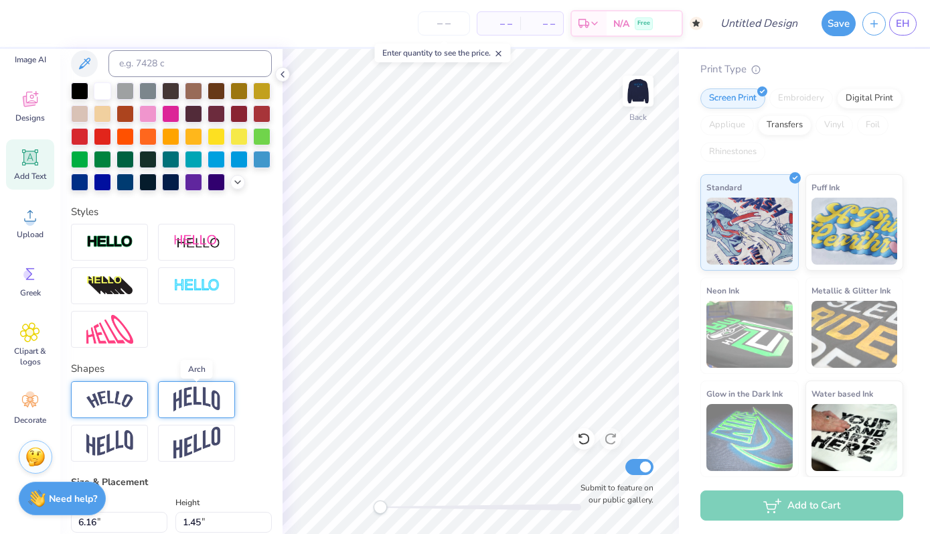
click at [196, 396] on img at bounding box center [196, 398] width 47 height 25
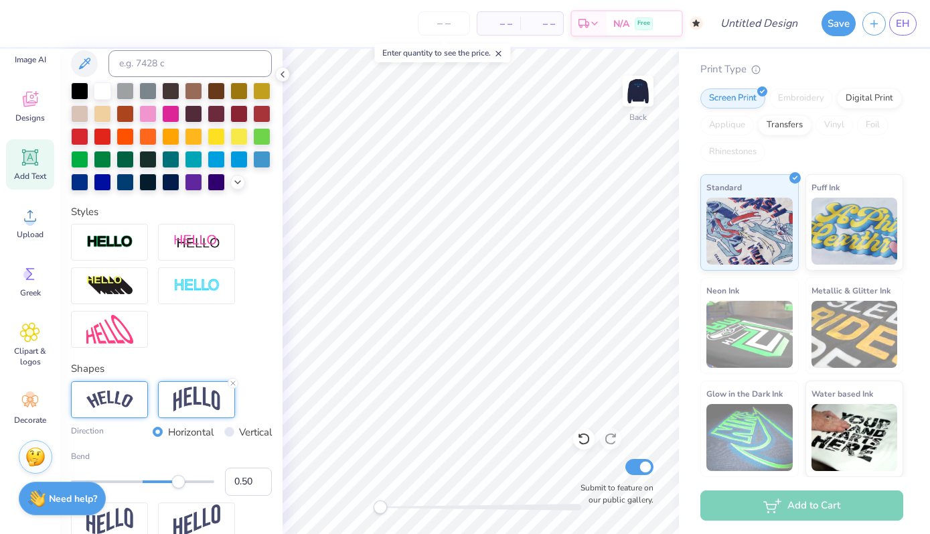
click at [234, 382] on line at bounding box center [233, 383] width 4 height 4
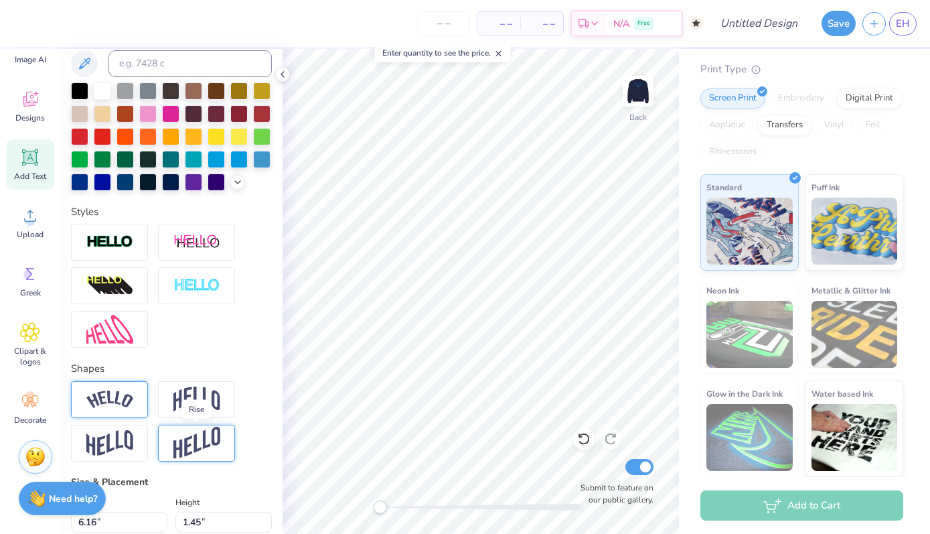
click at [185, 435] on img at bounding box center [196, 443] width 47 height 33
type input "5.03"
type input "1.72"
type input "3.00"
click at [208, 444] on img at bounding box center [196, 443] width 47 height 33
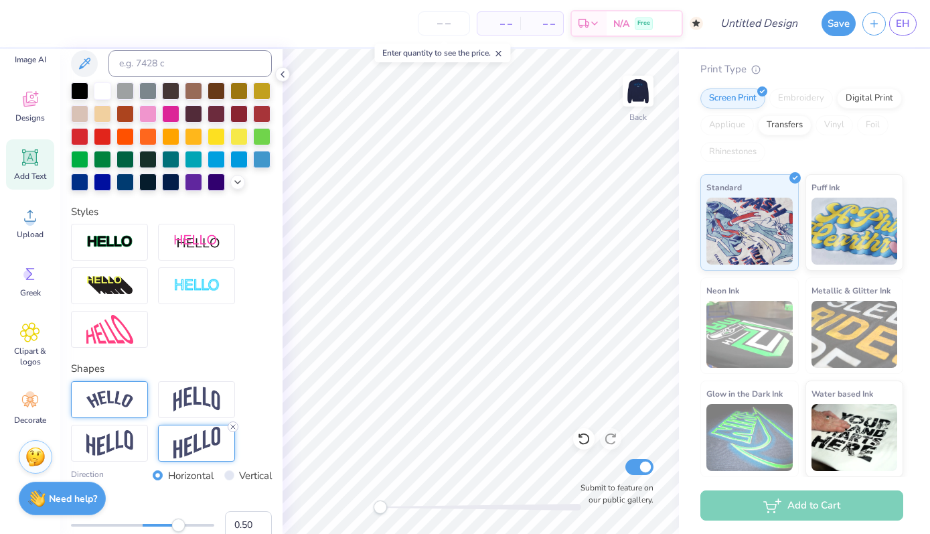
click at [231, 429] on icon at bounding box center [233, 426] width 8 height 8
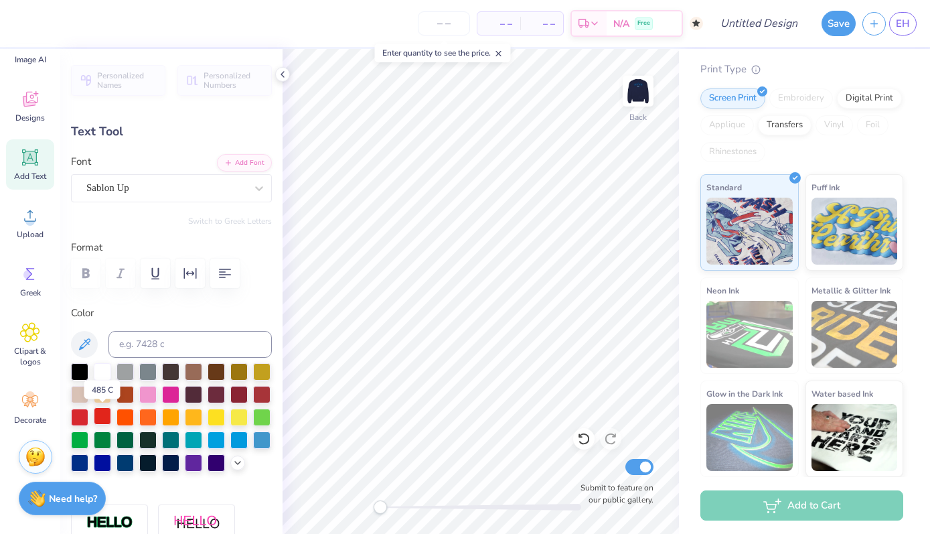
click at [96, 416] on div at bounding box center [102, 415] width 17 height 17
click at [629, 104] on img at bounding box center [638, 91] width 54 height 54
type input "0.47"
type input "0.87"
type input "4.89"
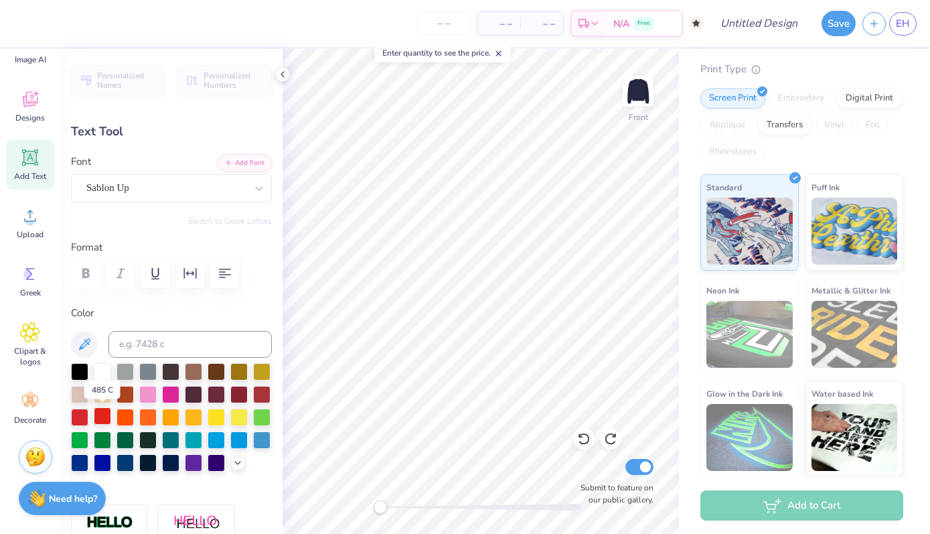
click at [99, 418] on div at bounding box center [102, 415] width 17 height 17
click at [104, 420] on div at bounding box center [102, 415] width 17 height 17
click at [85, 418] on div at bounding box center [79, 415] width 17 height 17
click at [75, 418] on div at bounding box center [79, 415] width 17 height 17
click at [78, 415] on div at bounding box center [79, 415] width 17 height 17
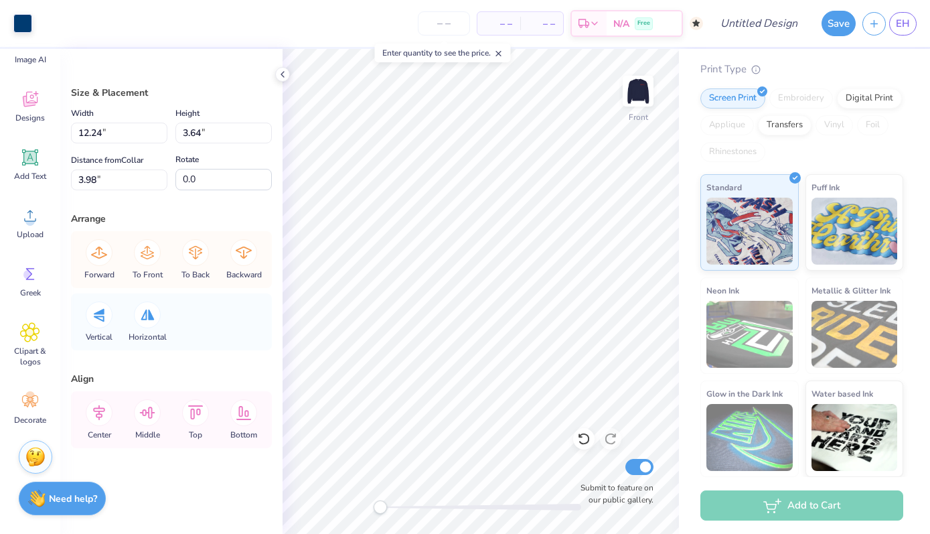
type input "3.78"
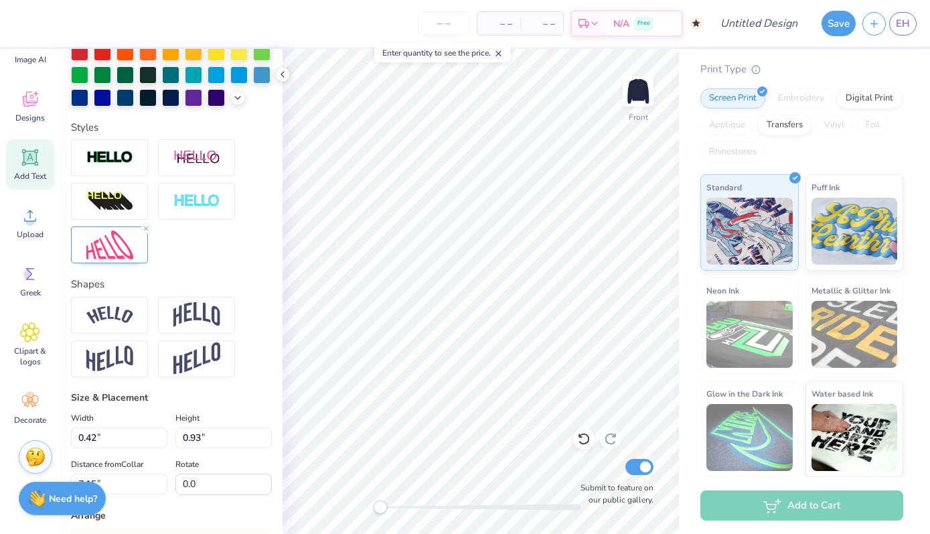
scroll to position [493, 0]
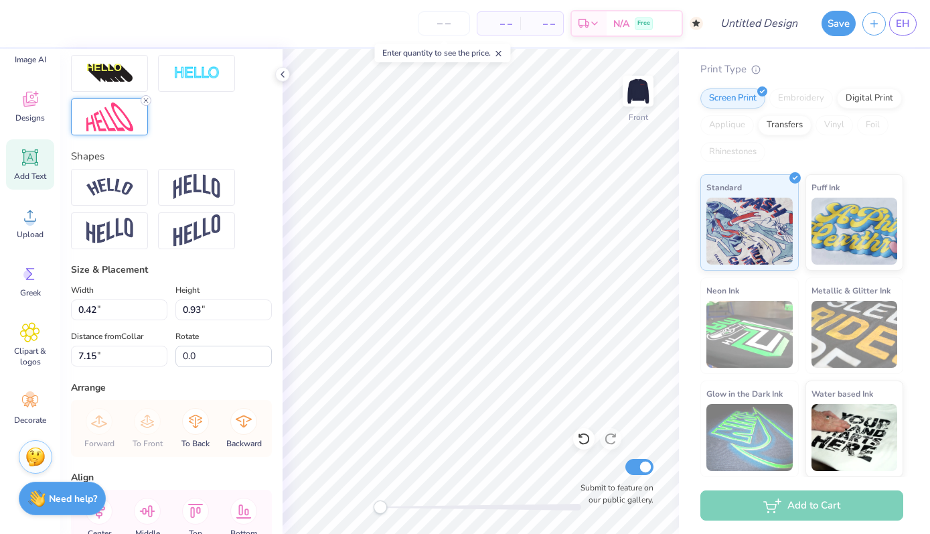
click at [148, 99] on icon at bounding box center [146, 100] width 8 height 8
click at [147, 100] on icon at bounding box center [146, 100] width 8 height 8
type input "0.39"
type input "0.88"
click at [146, 102] on icon at bounding box center [146, 100] width 8 height 8
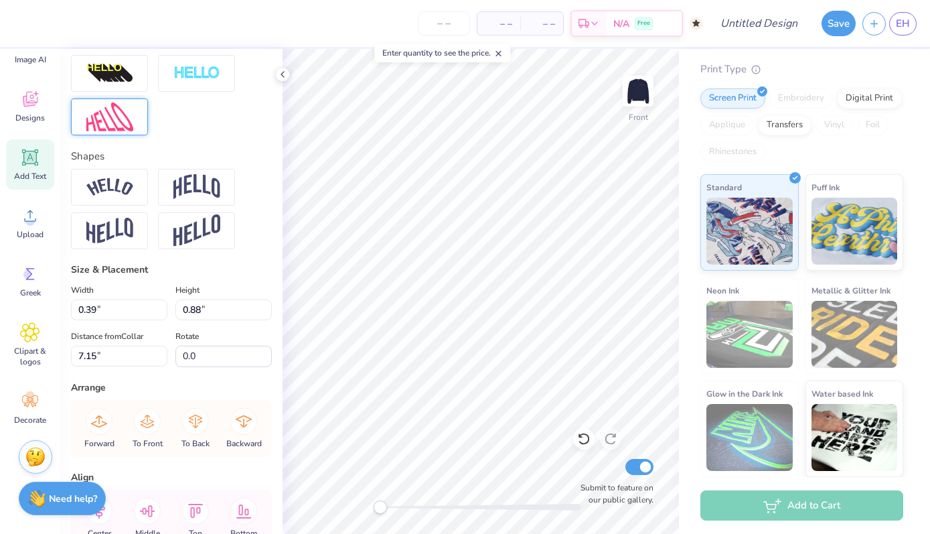
type input "0.40"
type input "0.92"
type input "7.16"
click at [147, 99] on icon at bounding box center [146, 100] width 8 height 8
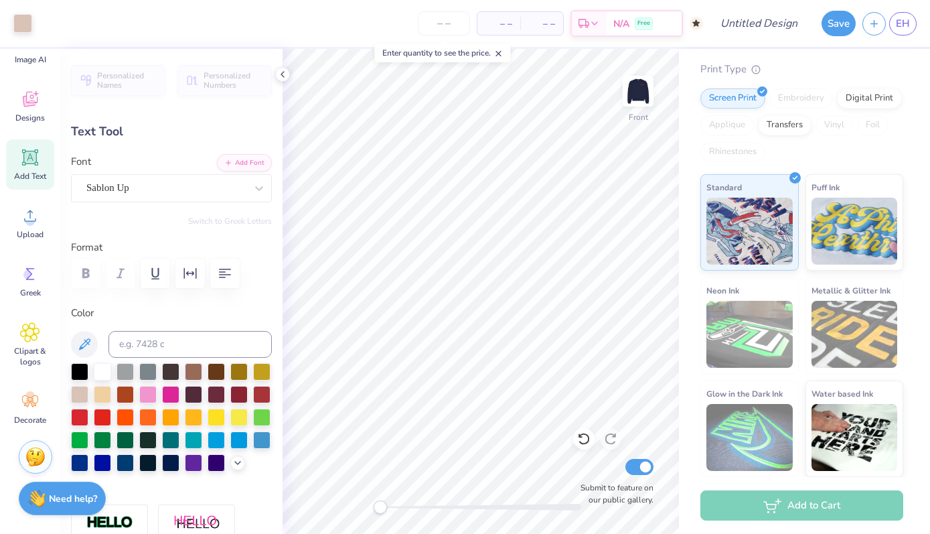
type input "0.40"
type input "0.72"
type input "7.25"
type textarea "BUET"
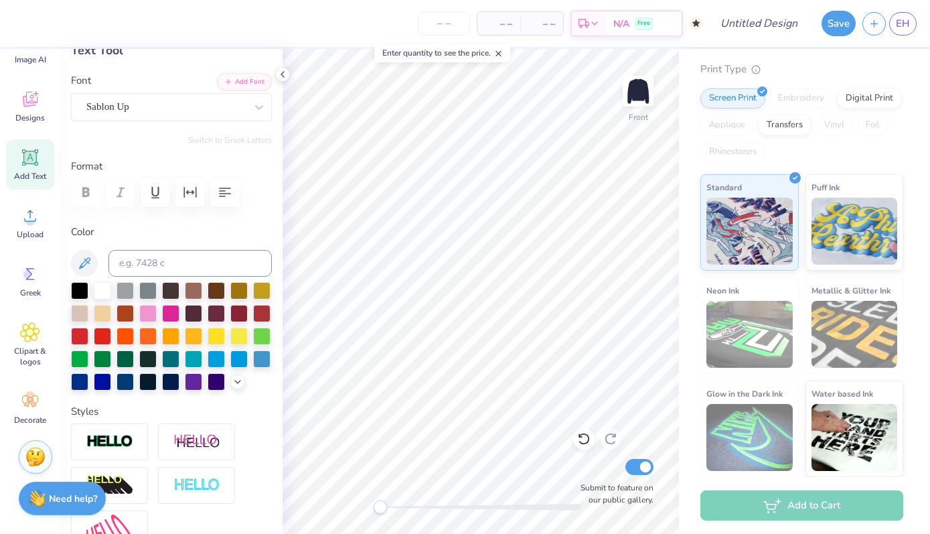
scroll to position [315, 0]
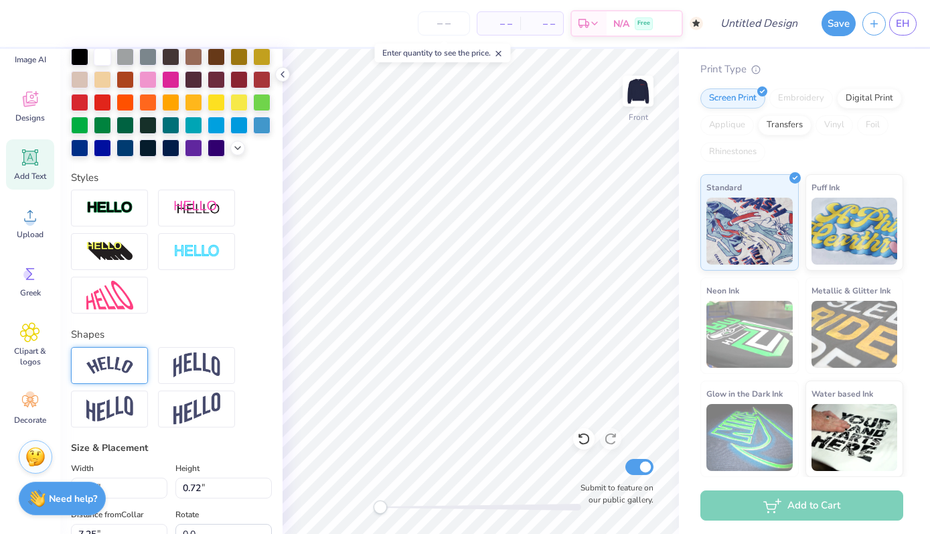
click at [110, 363] on img at bounding box center [109, 365] width 47 height 18
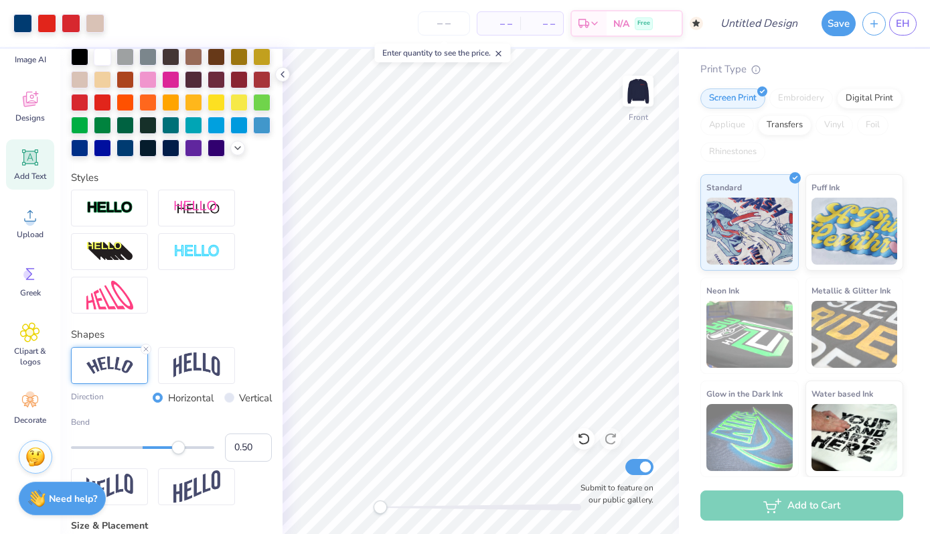
type input "2.80"
type input "0.98"
type input "7.15"
type input "2.65"
type input "0.93"
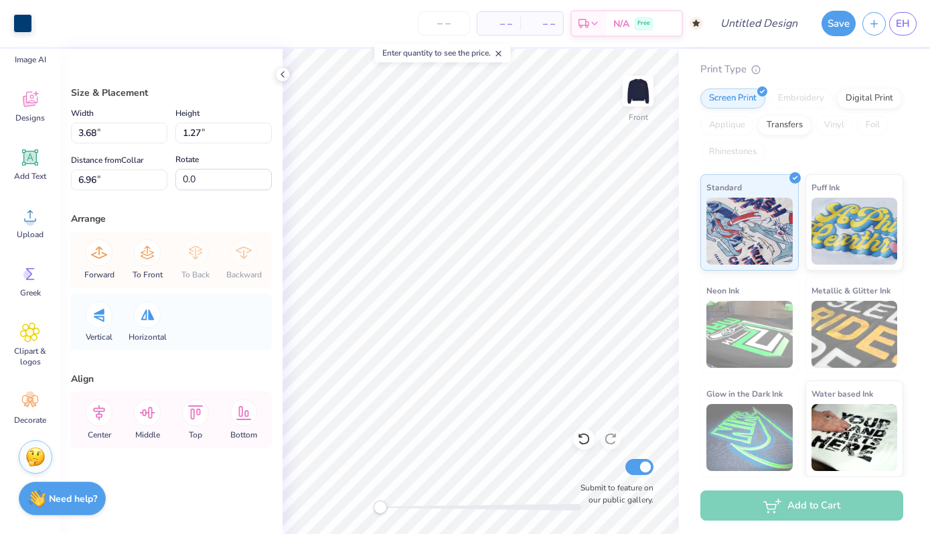
type input "3.68"
type input "1.27"
type input "6.96"
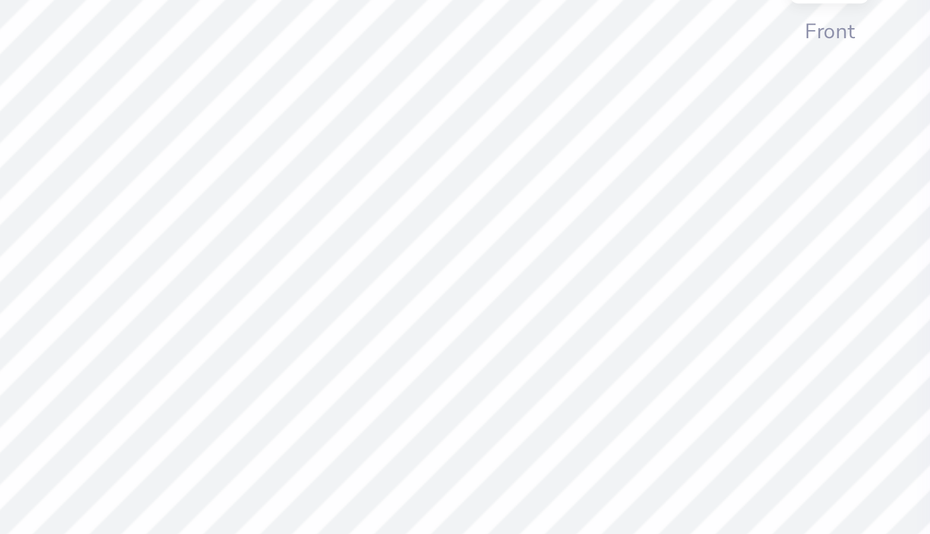
type input "7.15"
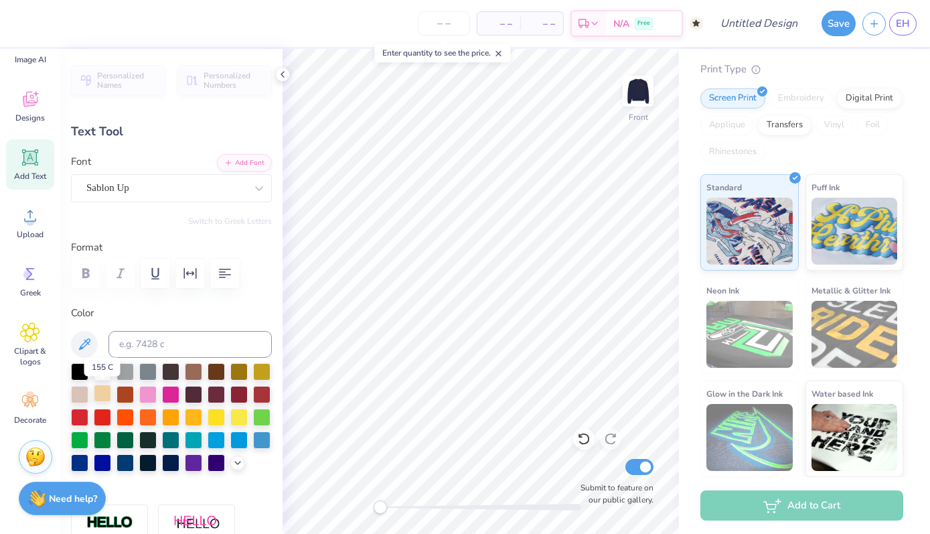
click at [103, 391] on div at bounding box center [102, 392] width 17 height 17
click at [106, 394] on div at bounding box center [102, 392] width 17 height 17
click at [98, 396] on div at bounding box center [102, 392] width 17 height 17
click at [102, 394] on div at bounding box center [102, 392] width 17 height 17
click at [680, 96] on div "Fresh Prints Chicago Heavyweight Crewneck Fresh Prints # FP88 Minimum Order: 50…" at bounding box center [804, 193] width 251 height 566
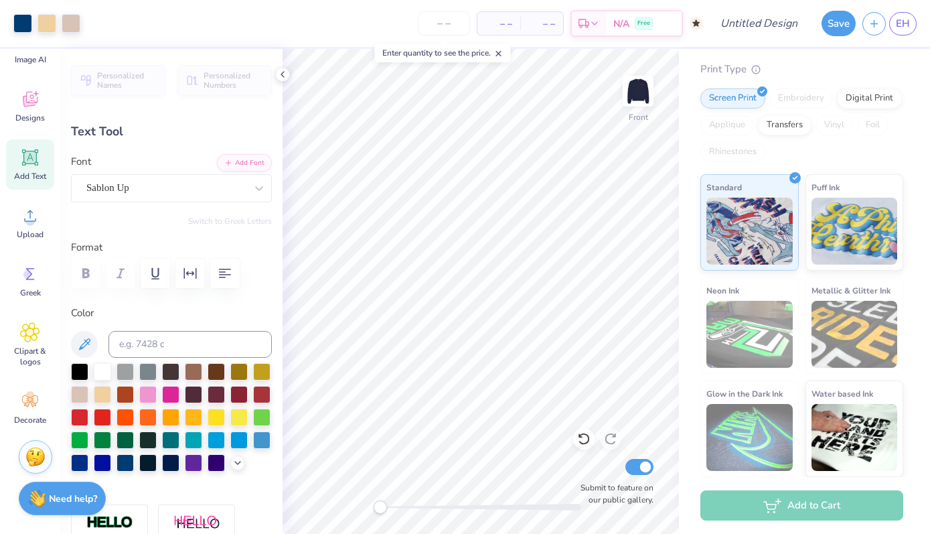
type input "4.69"
click at [690, 149] on div "Fresh Prints Chicago Heavyweight Crewneck Fresh Prints # FP88 Minimum Order: 50…" at bounding box center [804, 193] width 251 height 566
click at [717, 148] on div "Rhinestones" at bounding box center [732, 152] width 65 height 20
click at [905, 155] on div "Fresh Prints Chicago Heavyweight Crewneck Fresh Prints # FP88 Minimum Order: 50…" at bounding box center [804, 193] width 251 height 566
click at [634, 100] on img at bounding box center [638, 91] width 54 height 54
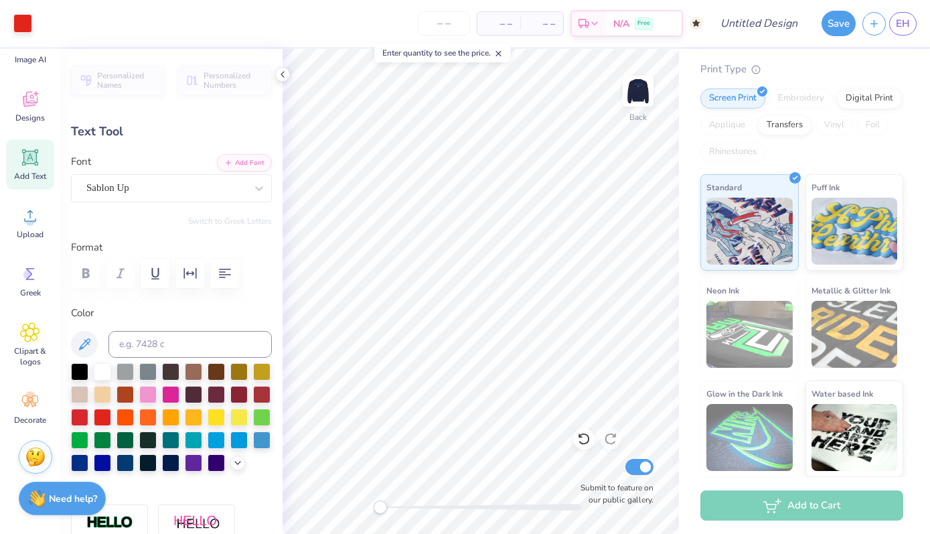
type input "5.03"
type input "0.95"
type input "3.38"
click at [776, 25] on input "Design Title" at bounding box center [776, 23] width 66 height 27
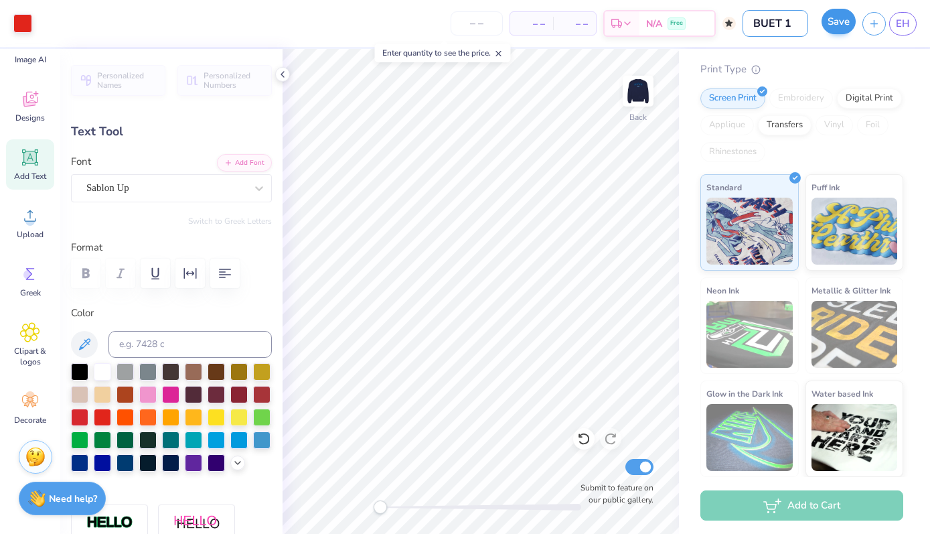
type input "BUET 1"
click at [842, 19] on button "Save" at bounding box center [839, 21] width 34 height 25
click at [907, 28] on span "EH" at bounding box center [903, 23] width 14 height 15
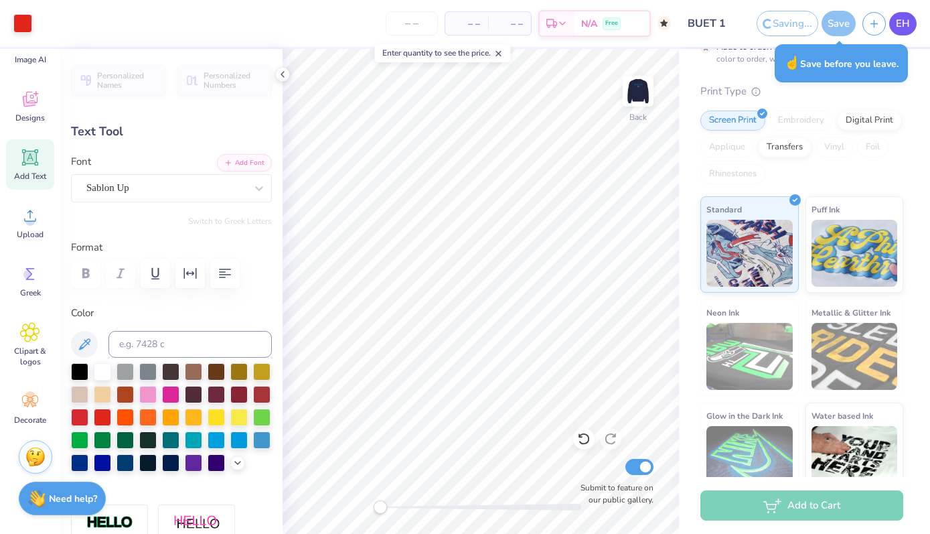
scroll to position [161, 0]
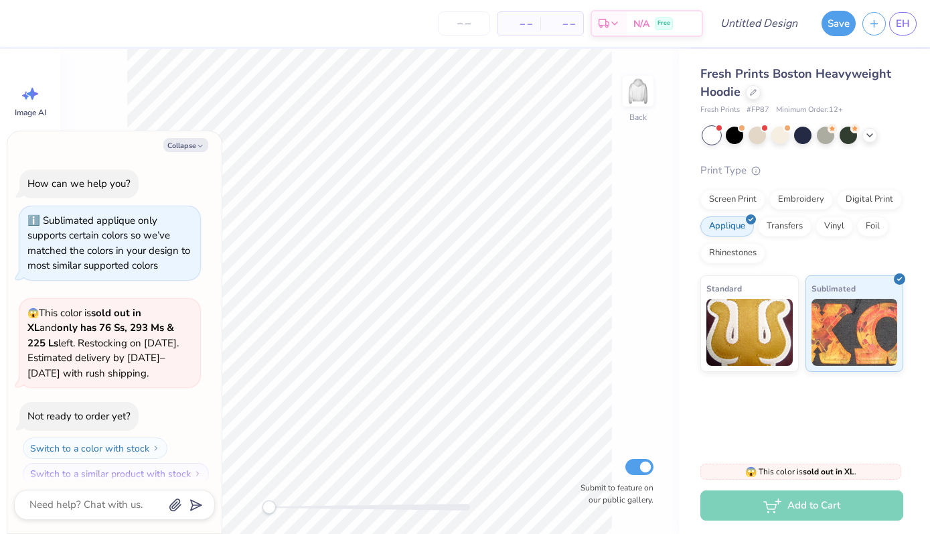
scroll to position [11, 0]
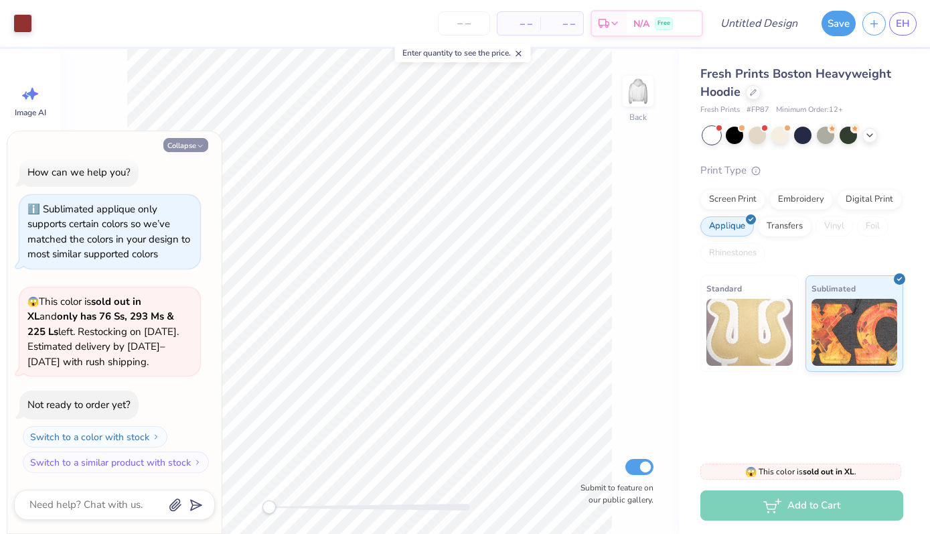
click at [200, 145] on icon "button" at bounding box center [200, 146] width 8 height 8
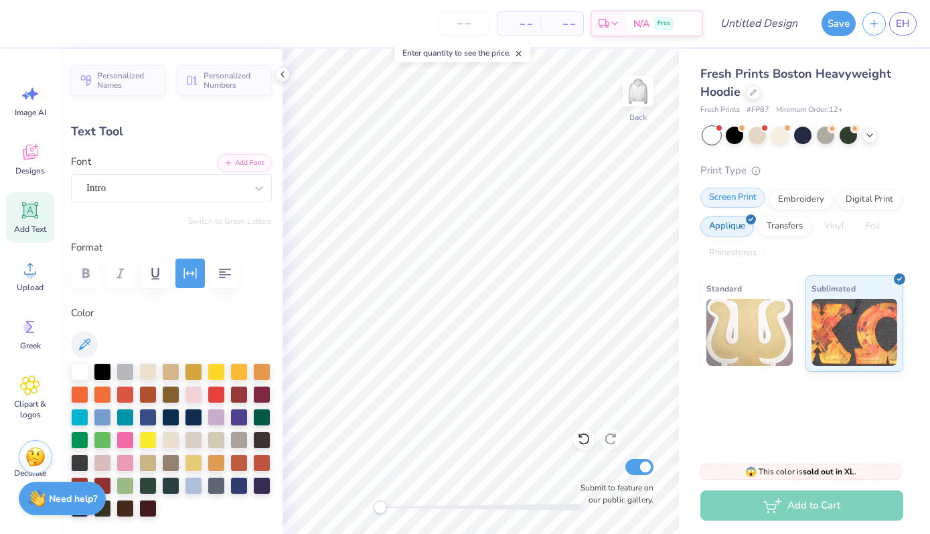
click at [724, 195] on div "Screen Print" at bounding box center [732, 197] width 65 height 20
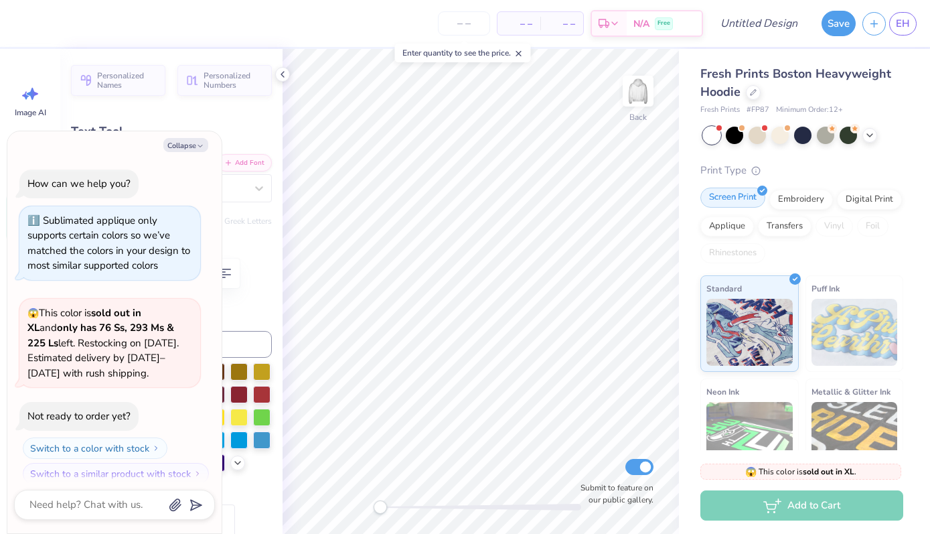
scroll to position [93, 0]
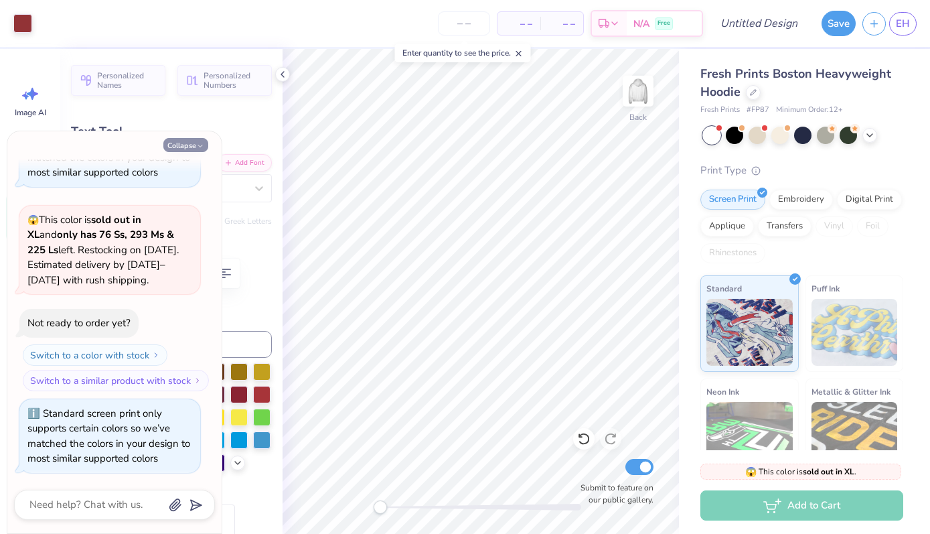
click at [189, 139] on button "Collapse" at bounding box center [185, 145] width 45 height 14
type textarea "x"
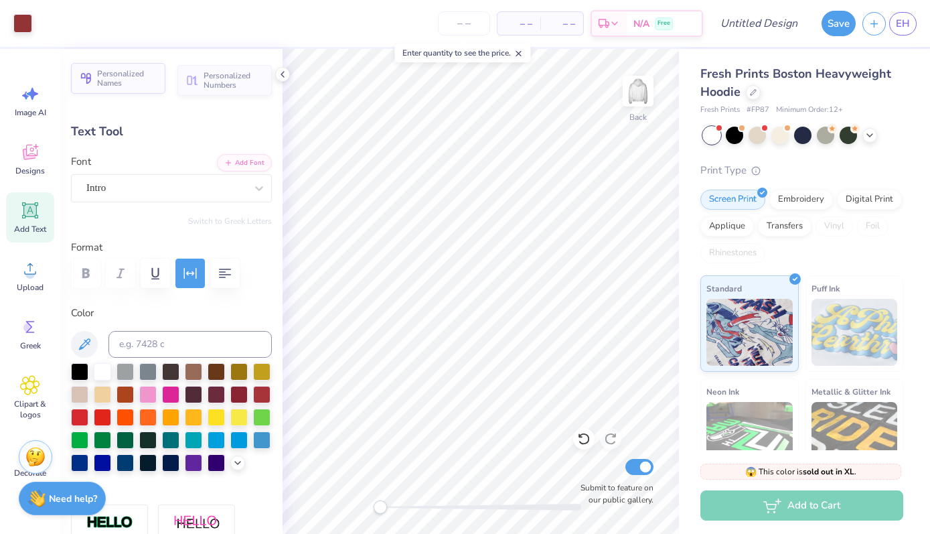
click at [119, 77] on span "Personalized Names" at bounding box center [127, 78] width 60 height 19
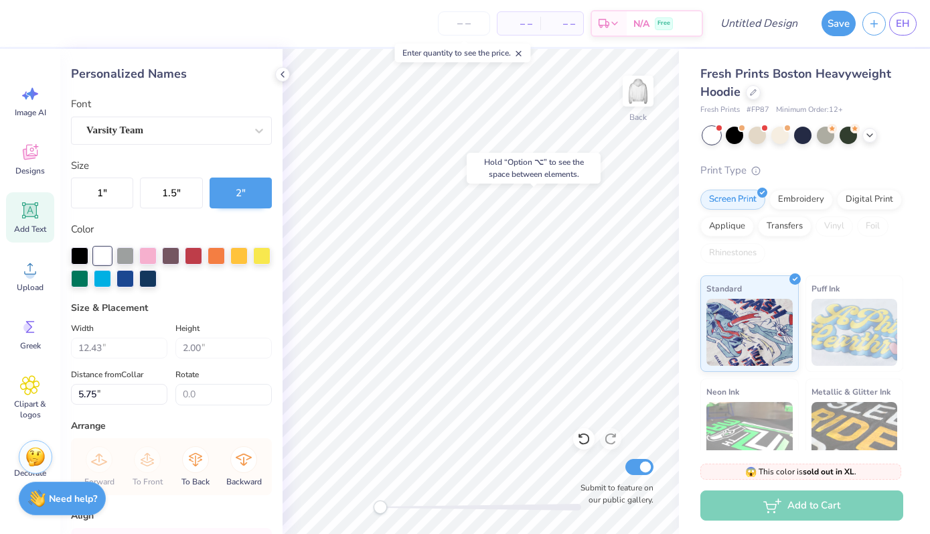
scroll to position [117, 0]
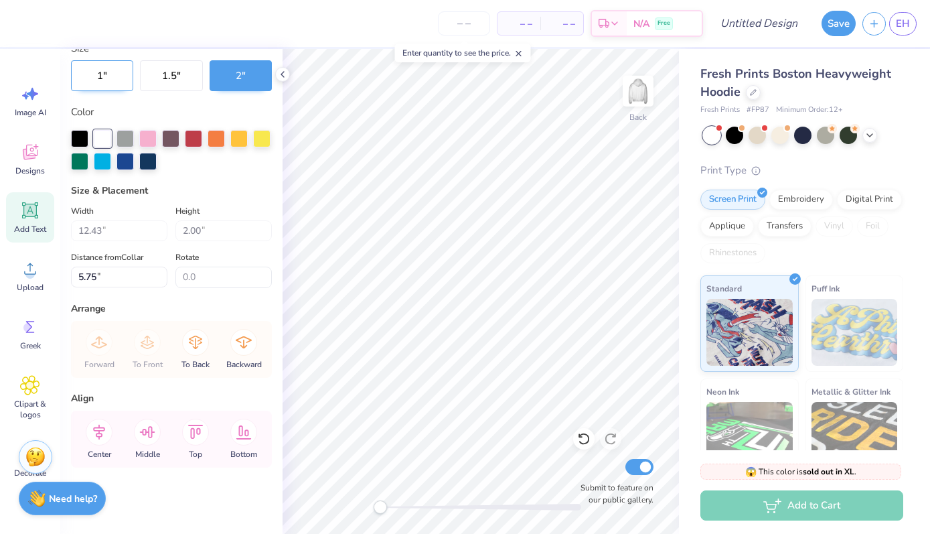
click at [109, 79] on button "1 "" at bounding box center [102, 75] width 62 height 31
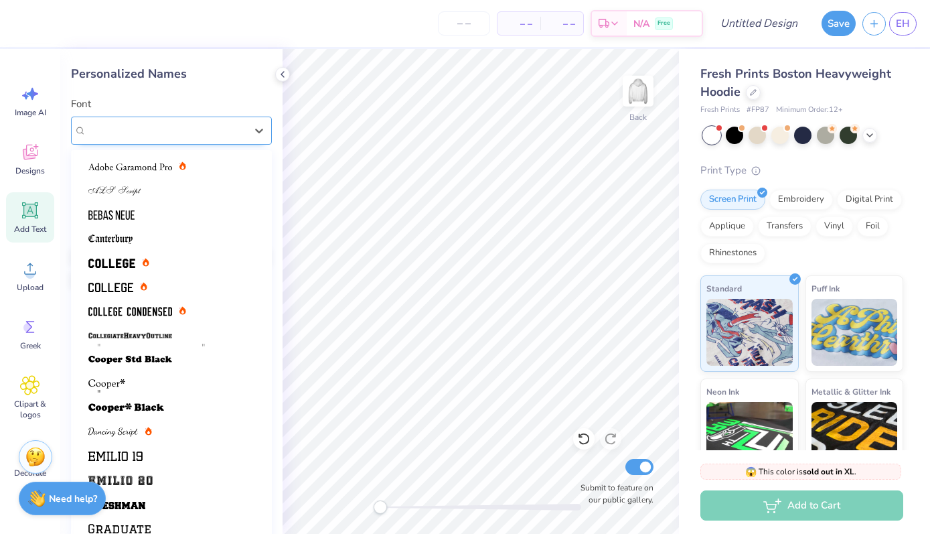
click at [210, 137] on div "Varsity Team" at bounding box center [166, 130] width 162 height 21
click at [159, 216] on div at bounding box center [171, 215] width 166 height 14
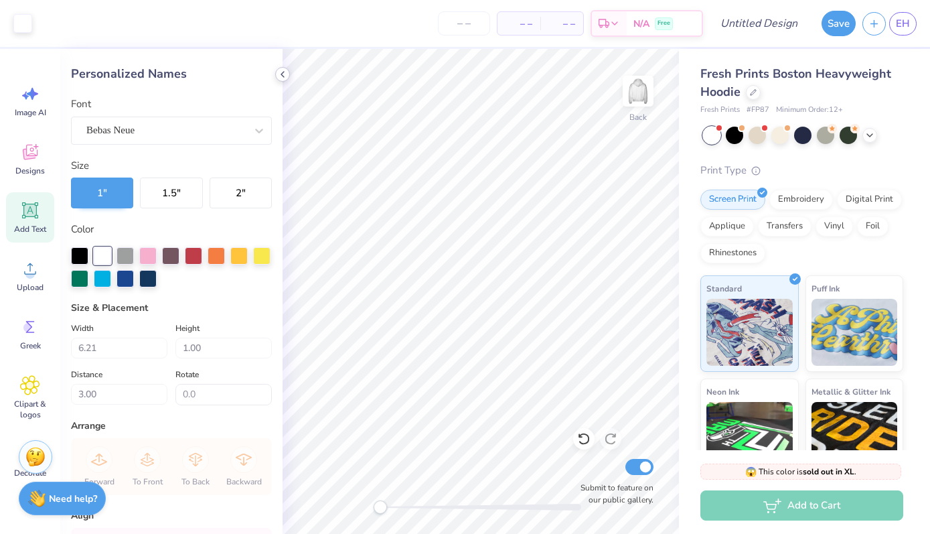
click at [282, 73] on polyline at bounding box center [282, 74] width 3 height 5
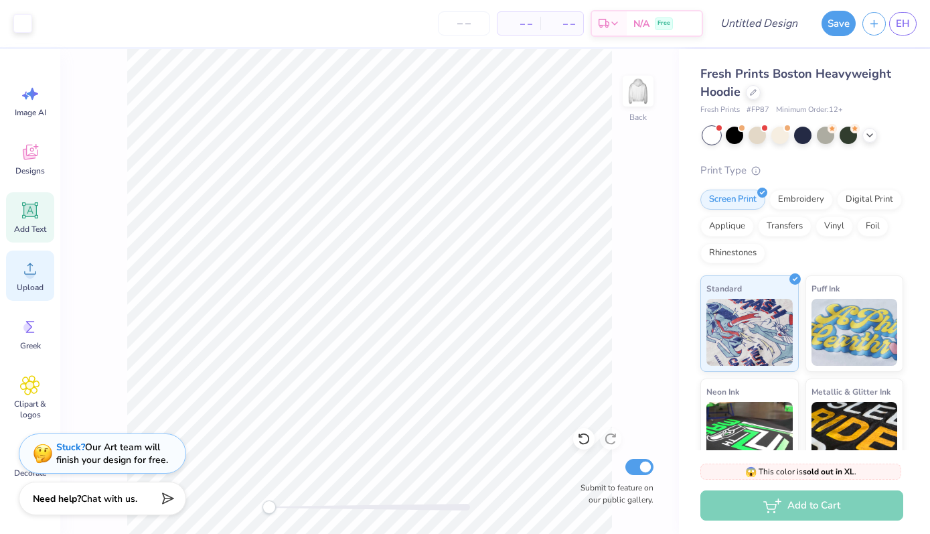
scroll to position [53, 0]
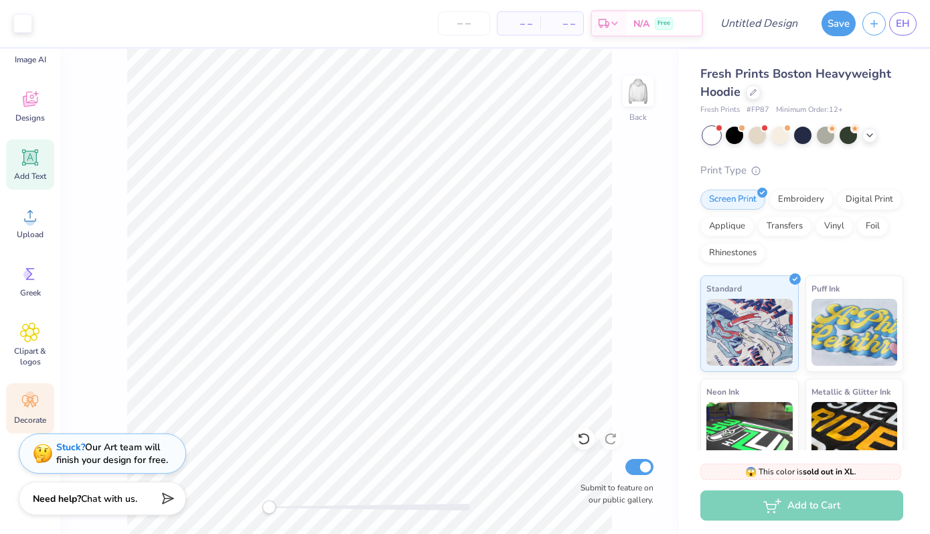
click at [34, 405] on icon at bounding box center [30, 401] width 20 height 20
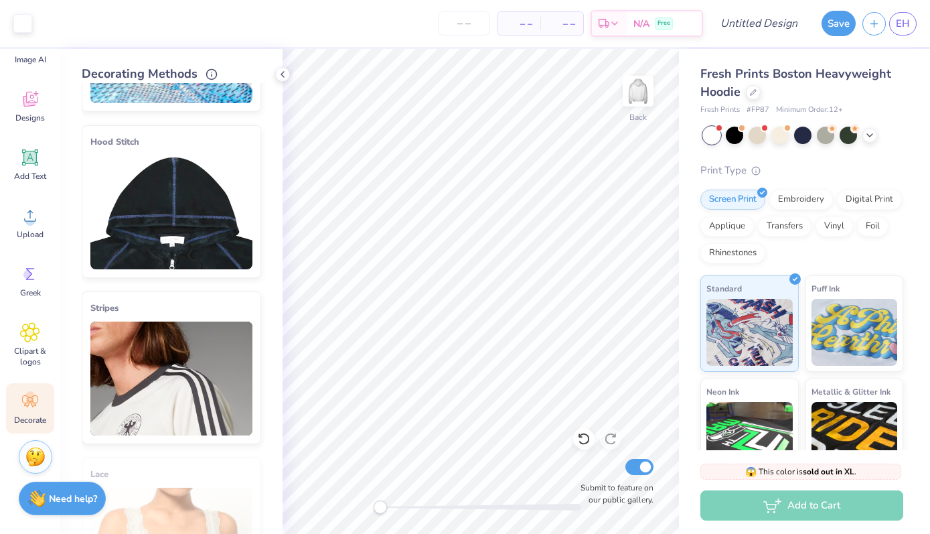
scroll to position [0, 0]
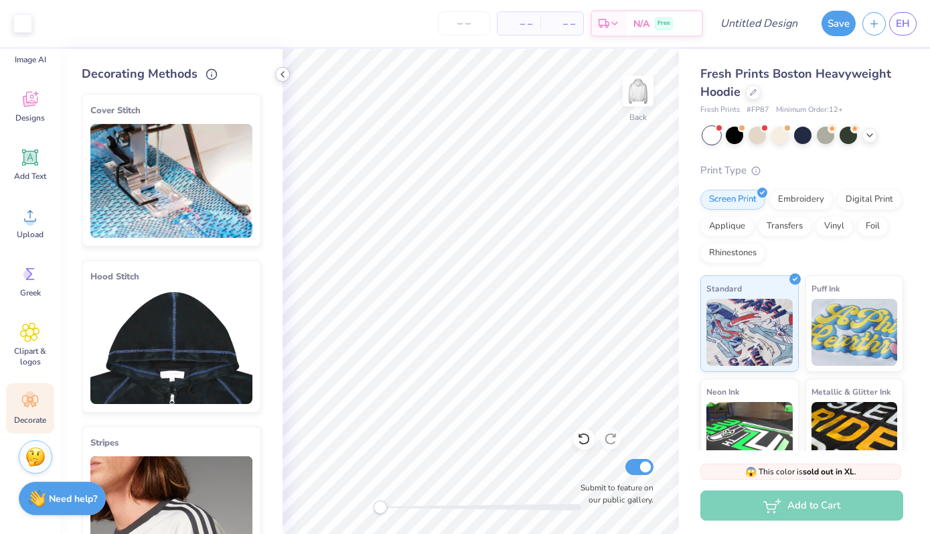
click at [285, 76] on icon at bounding box center [282, 74] width 11 height 11
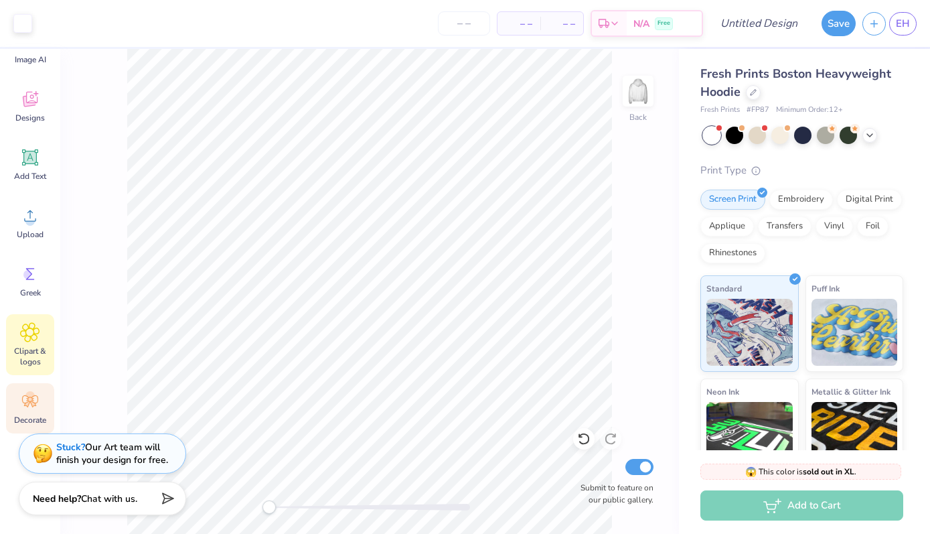
click at [37, 325] on icon at bounding box center [29, 332] width 19 height 20
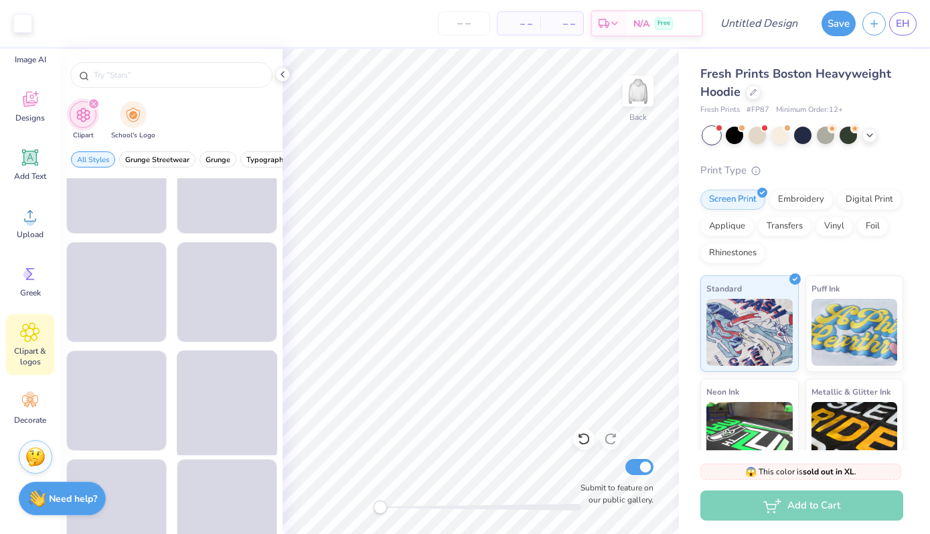
scroll to position [7255, 0]
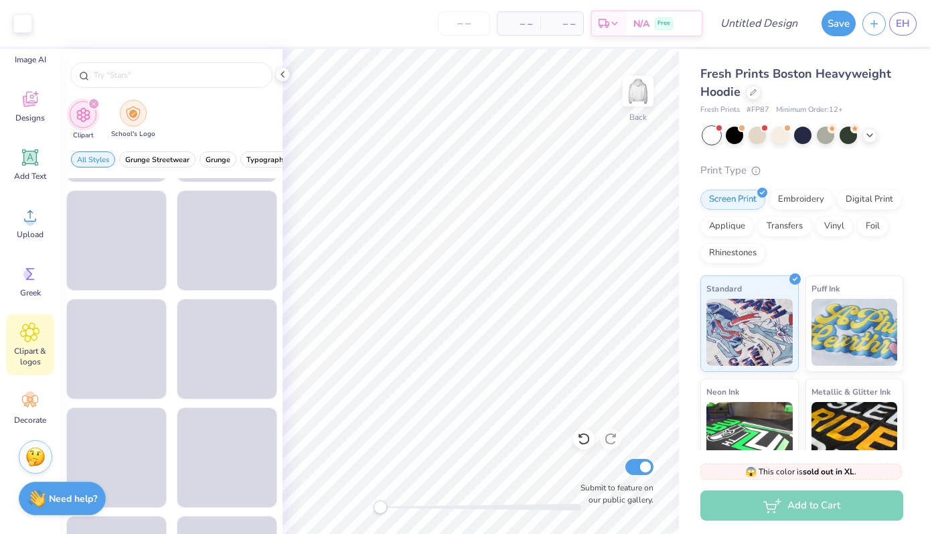
click at [133, 109] on img "filter for School's Logo" at bounding box center [133, 113] width 15 height 15
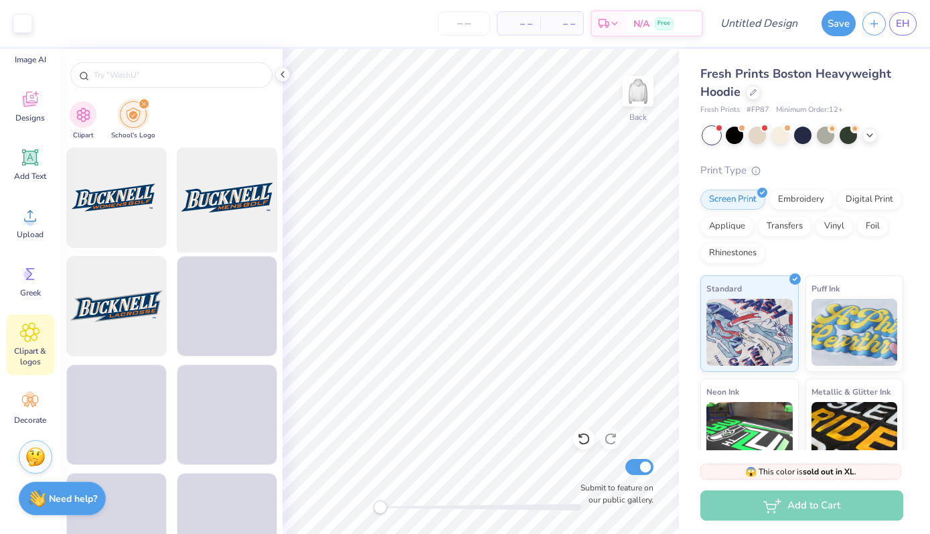
scroll to position [300, 0]
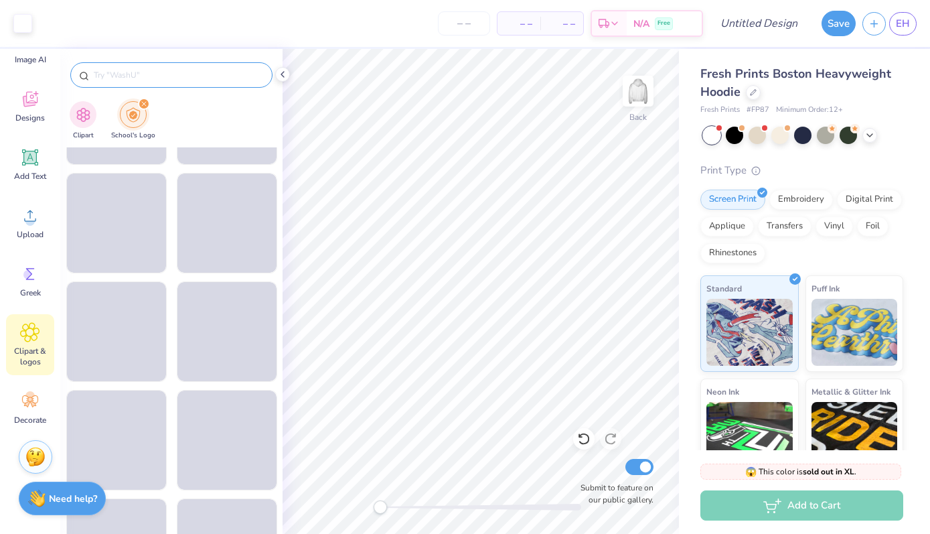
click at [177, 80] on input "text" at bounding box center [177, 74] width 171 height 13
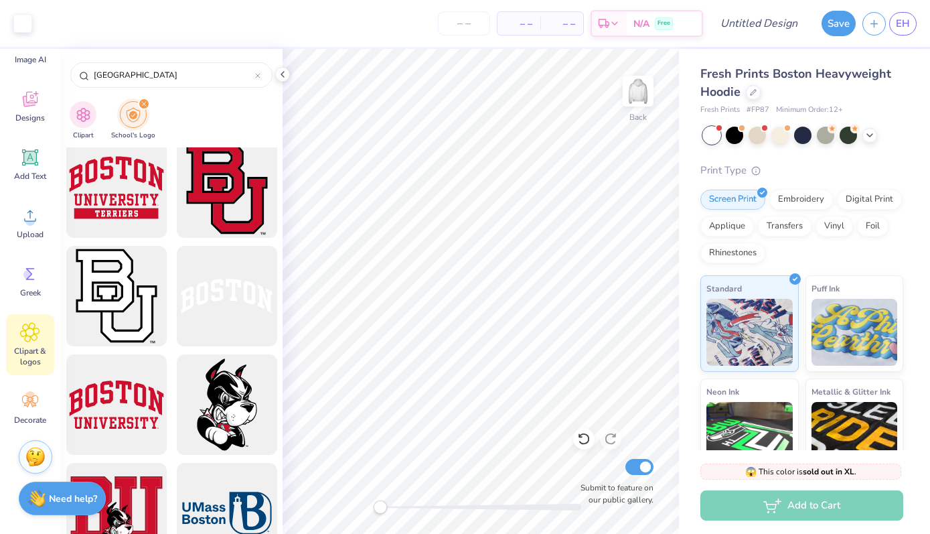
scroll to position [567, 0]
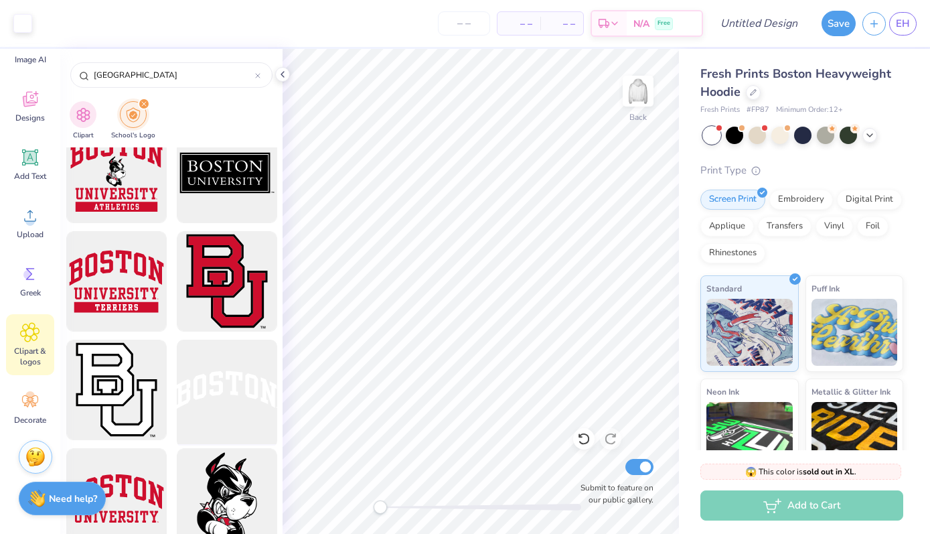
type input "boston university"
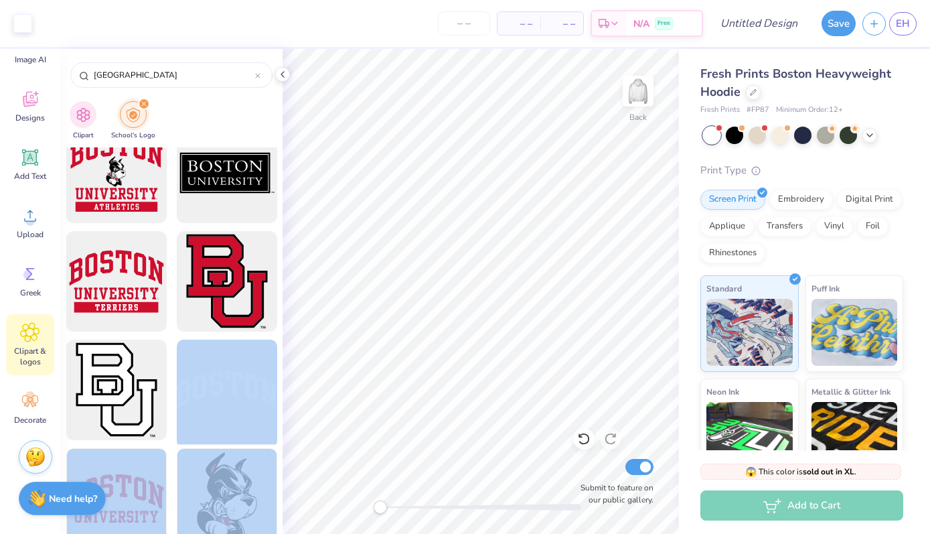
click at [503, 239] on div "Art colors – – Per Item – – Total Est. Delivery N/A Free Design Title Save EH I…" at bounding box center [465, 267] width 930 height 534
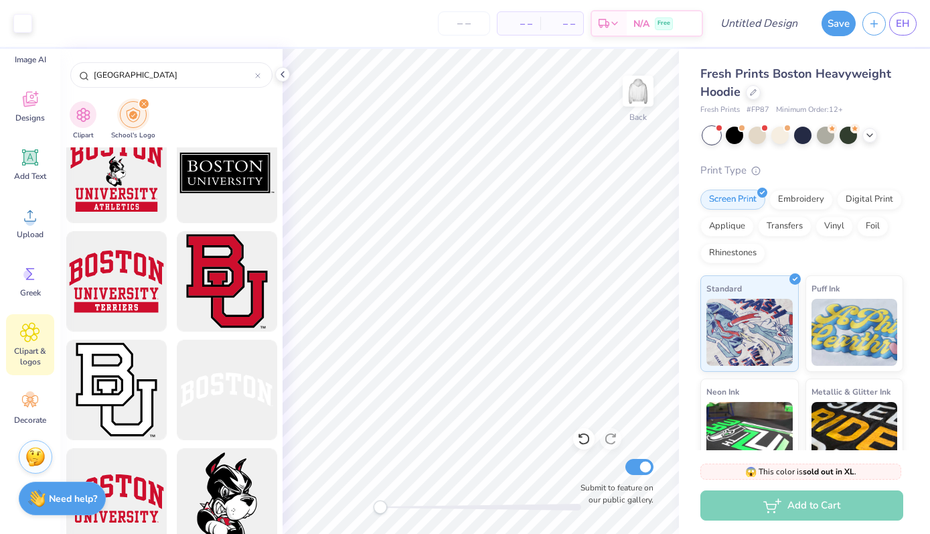
click at [281, 376] on div at bounding box center [171, 340] width 222 height 386
click at [240, 400] on div at bounding box center [226, 390] width 110 height 110
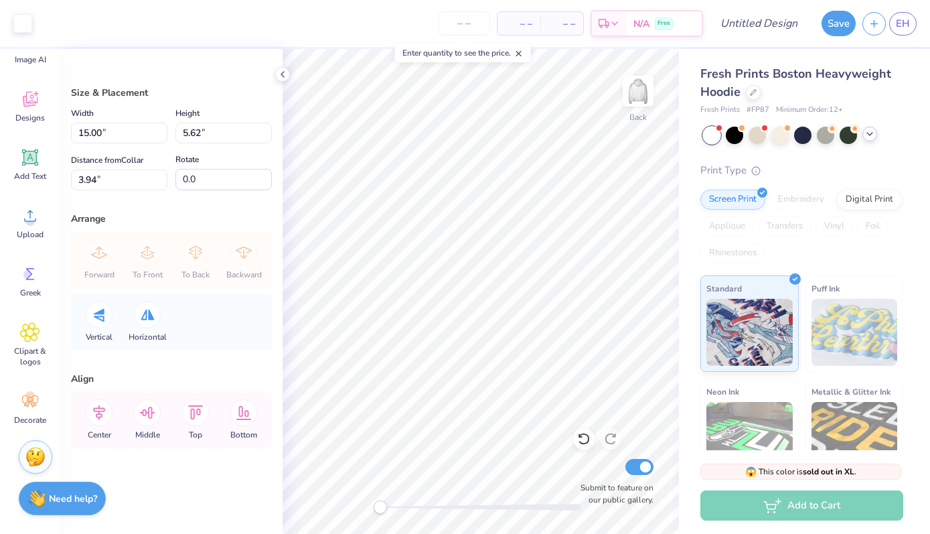
click at [866, 129] on icon at bounding box center [869, 134] width 11 height 11
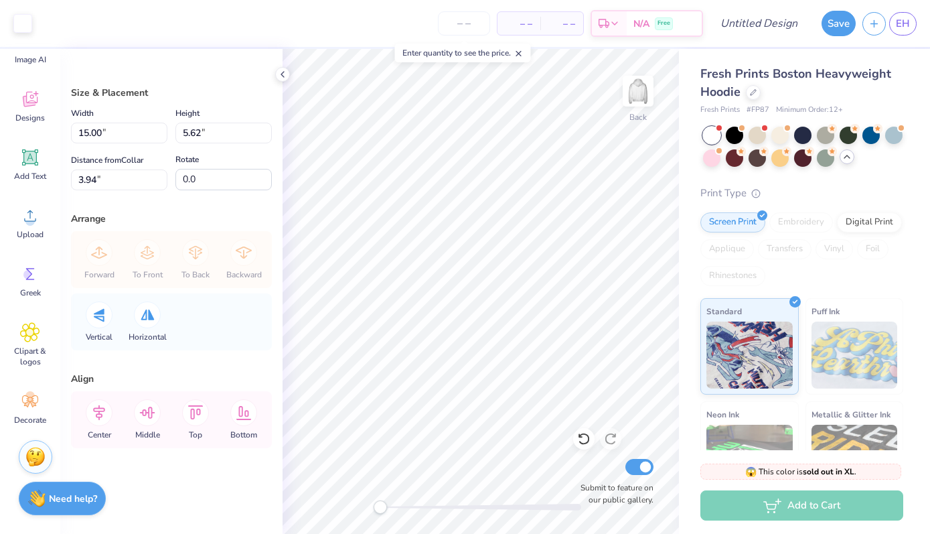
click at [848, 163] on div at bounding box center [847, 156] width 15 height 15
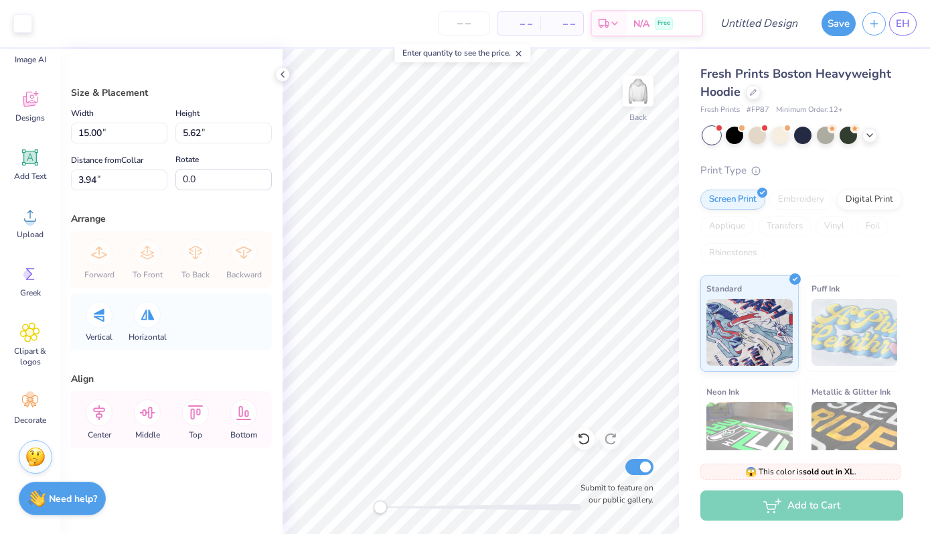
click at [275, 364] on div "Size & Placement Width 15.00 15.00 " Height 5.62 5.62 " Distance from Collar 3.…" at bounding box center [171, 291] width 222 height 485
